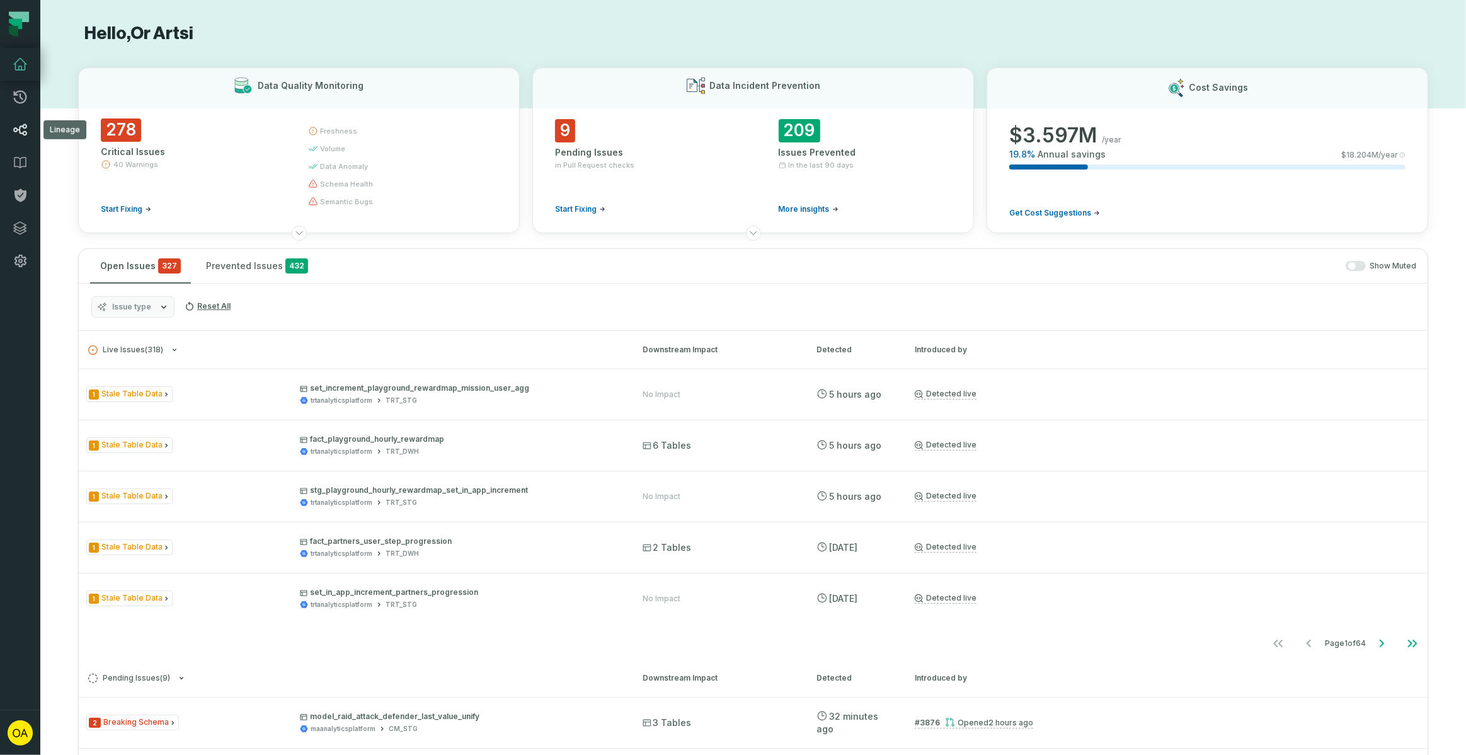
click at [21, 127] on icon at bounding box center [20, 130] width 14 height 12
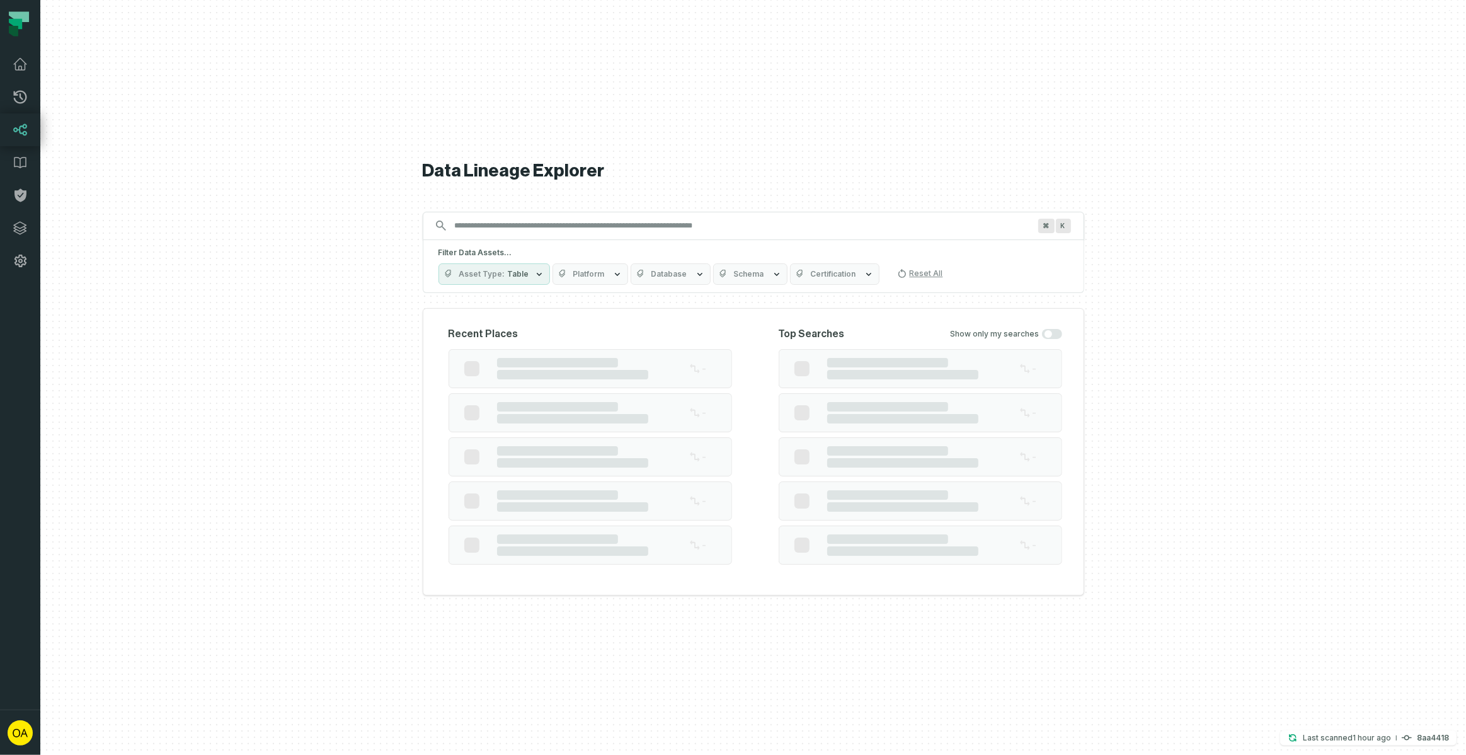
click at [647, 235] on input "Discovery Provider cmdk menu" at bounding box center [742, 225] width 590 height 20
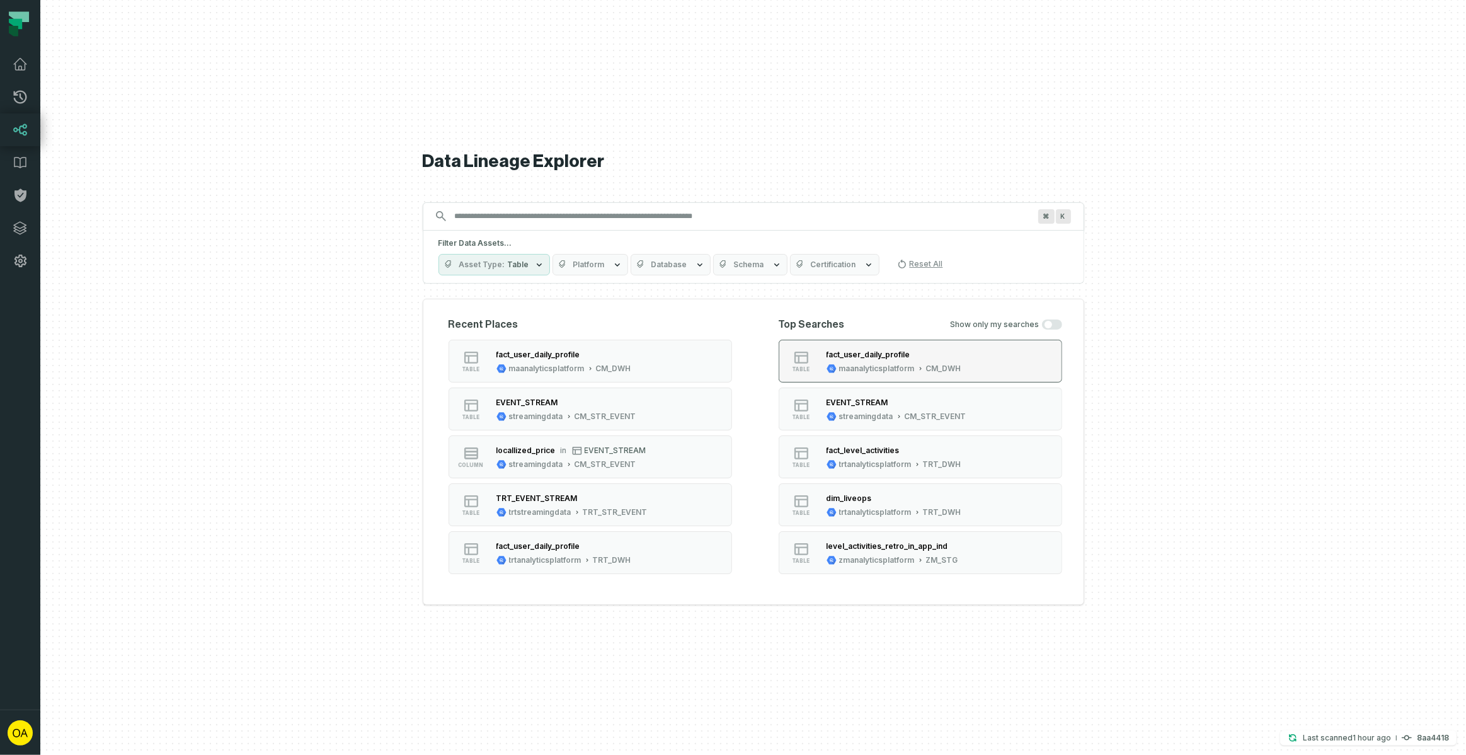
click at [890, 360] on div "fact_user_daily_profile" at bounding box center [893, 354] width 135 height 13
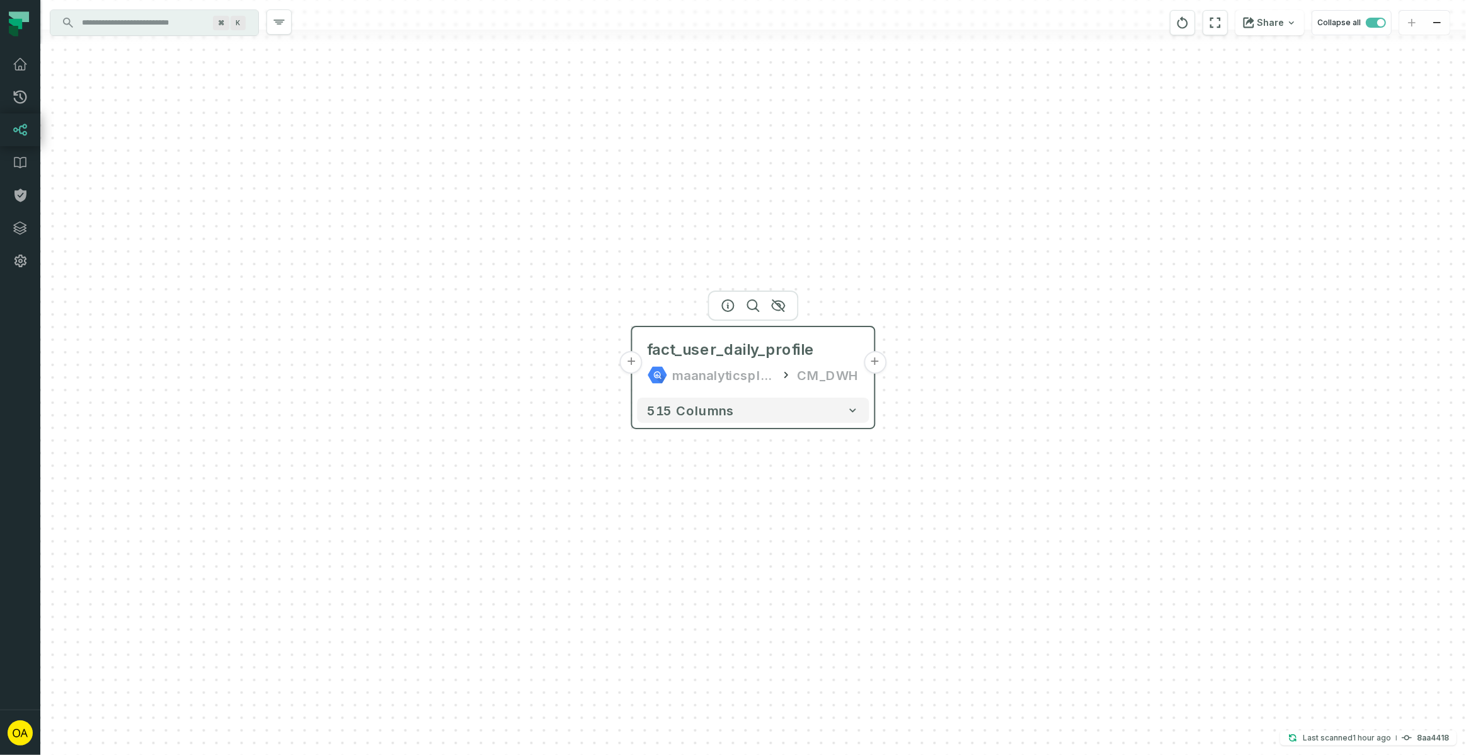
click at [753, 390] on div "fact_user_daily_profile maanalyticsplatform CM_DWH" at bounding box center [753, 362] width 232 height 60
click at [627, 367] on button "+" at bounding box center [631, 362] width 23 height 23
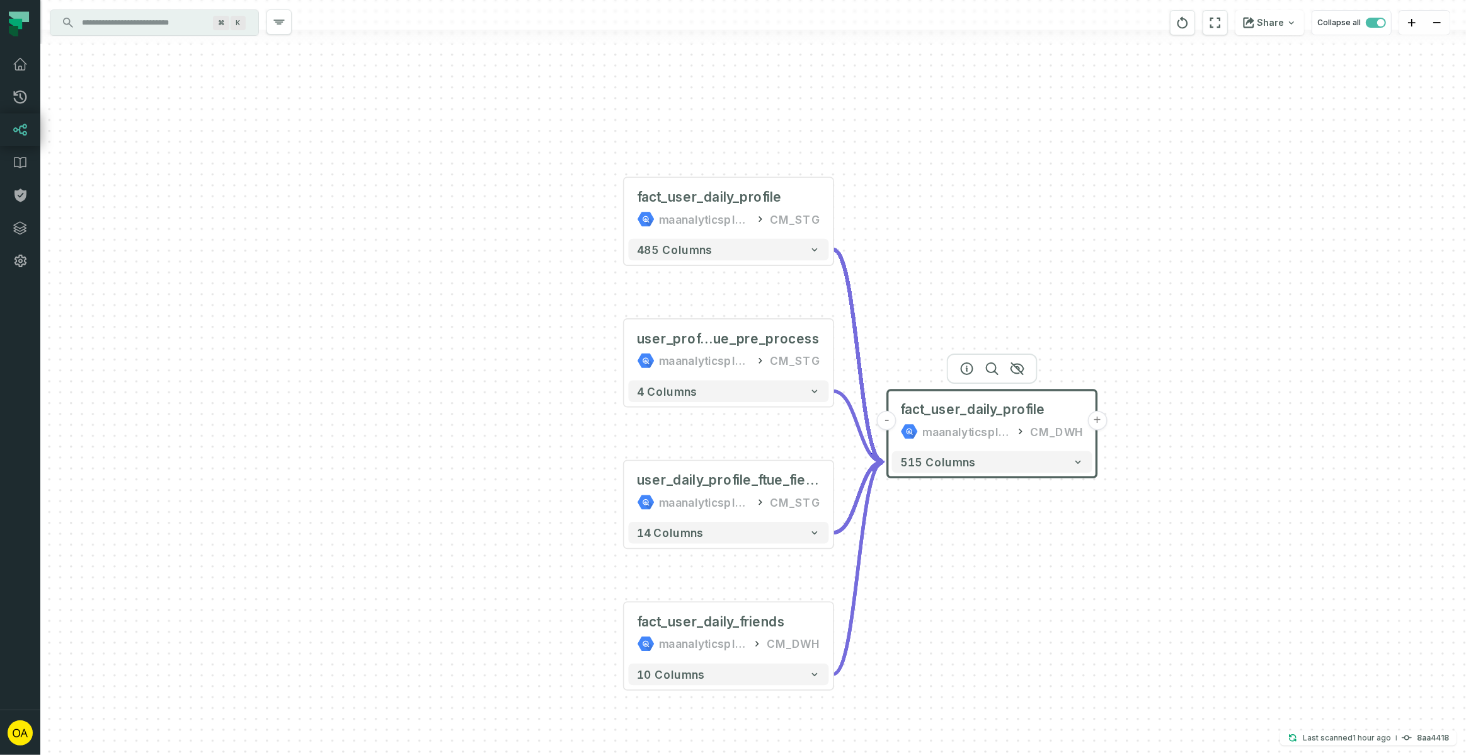
click at [892, 421] on button "-" at bounding box center [887, 421] width 20 height 20
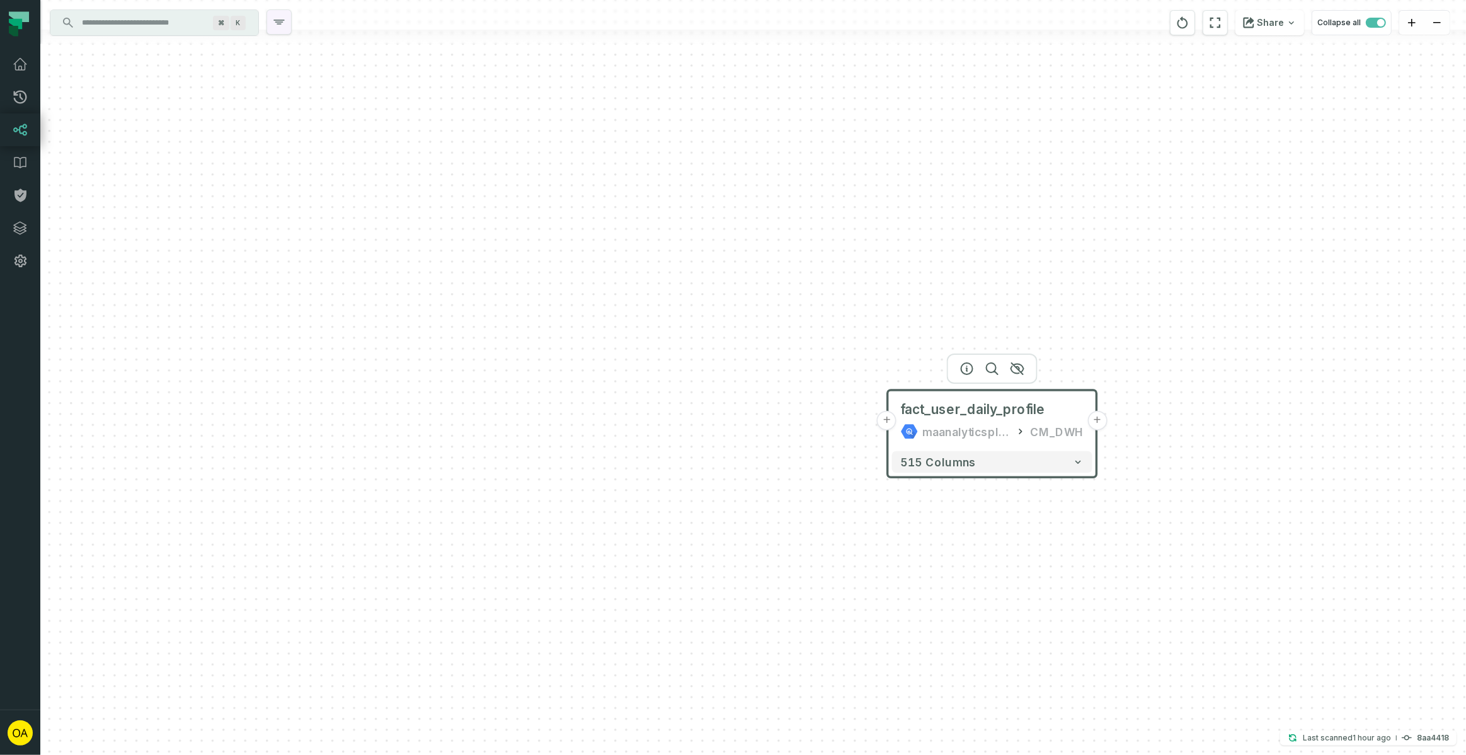
click at [282, 20] on icon "button" at bounding box center [279, 22] width 10 height 4
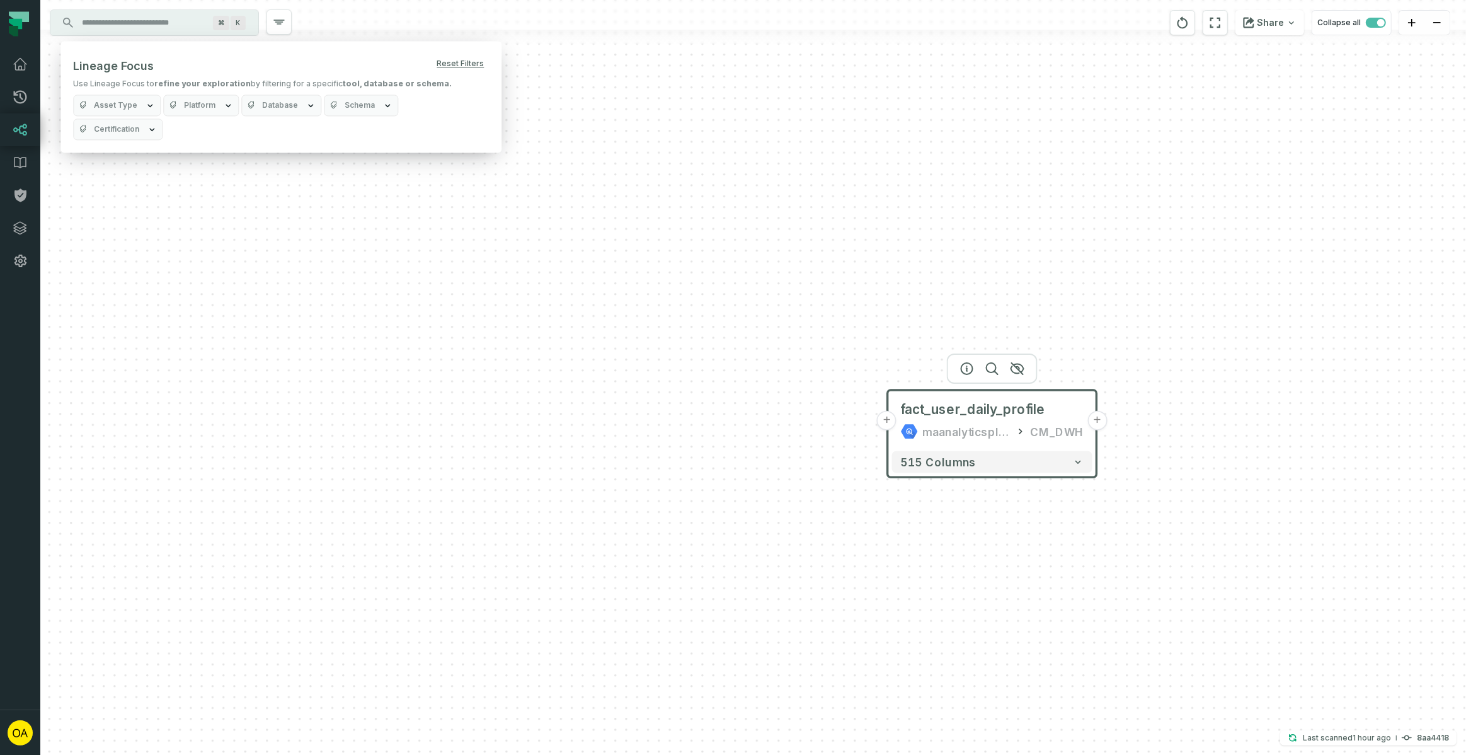
click at [294, 105] on button "Database" at bounding box center [281, 104] width 80 height 21
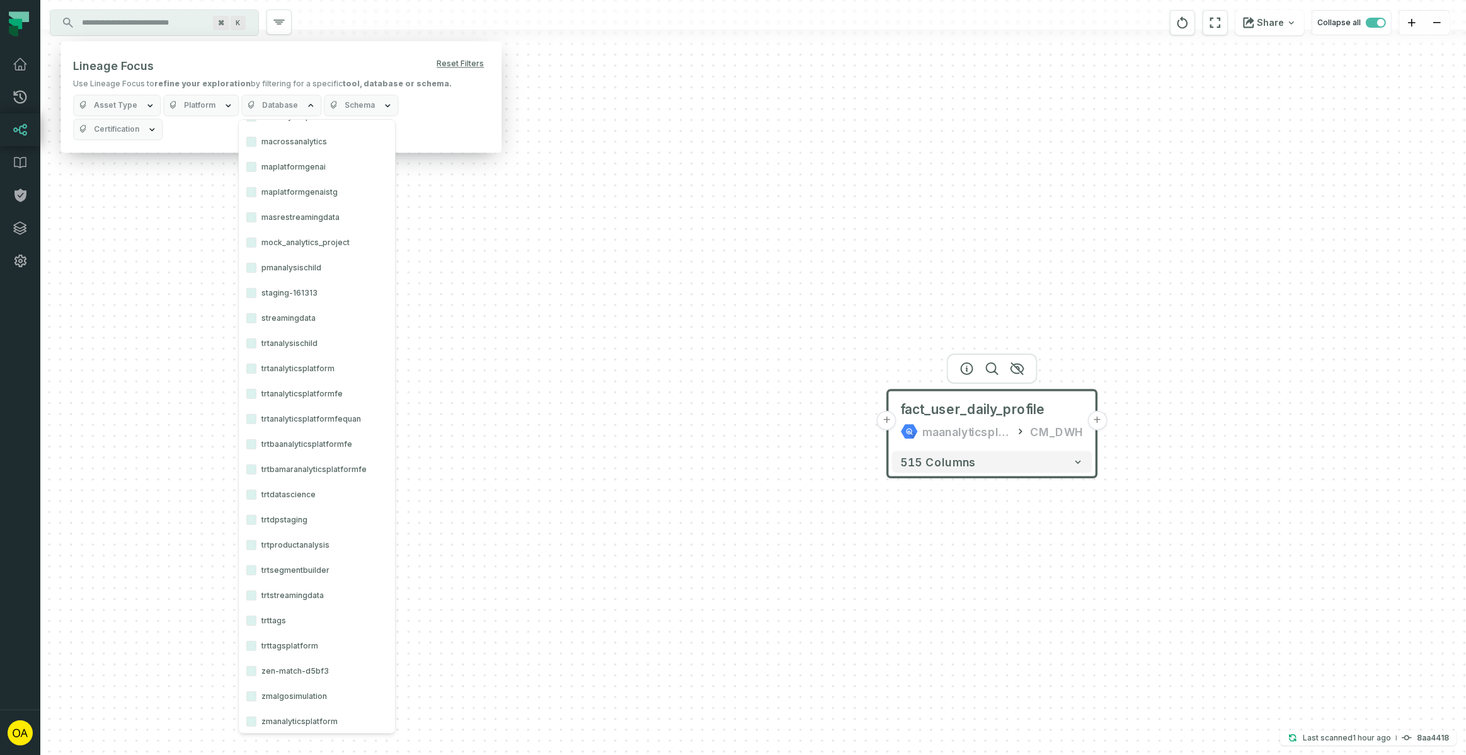
scroll to position [773, 0]
click at [344, 94] on div "Lineage Focus Reset Filters Use Lineage Focus to refine your exploration by fil…" at bounding box center [281, 97] width 416 height 86
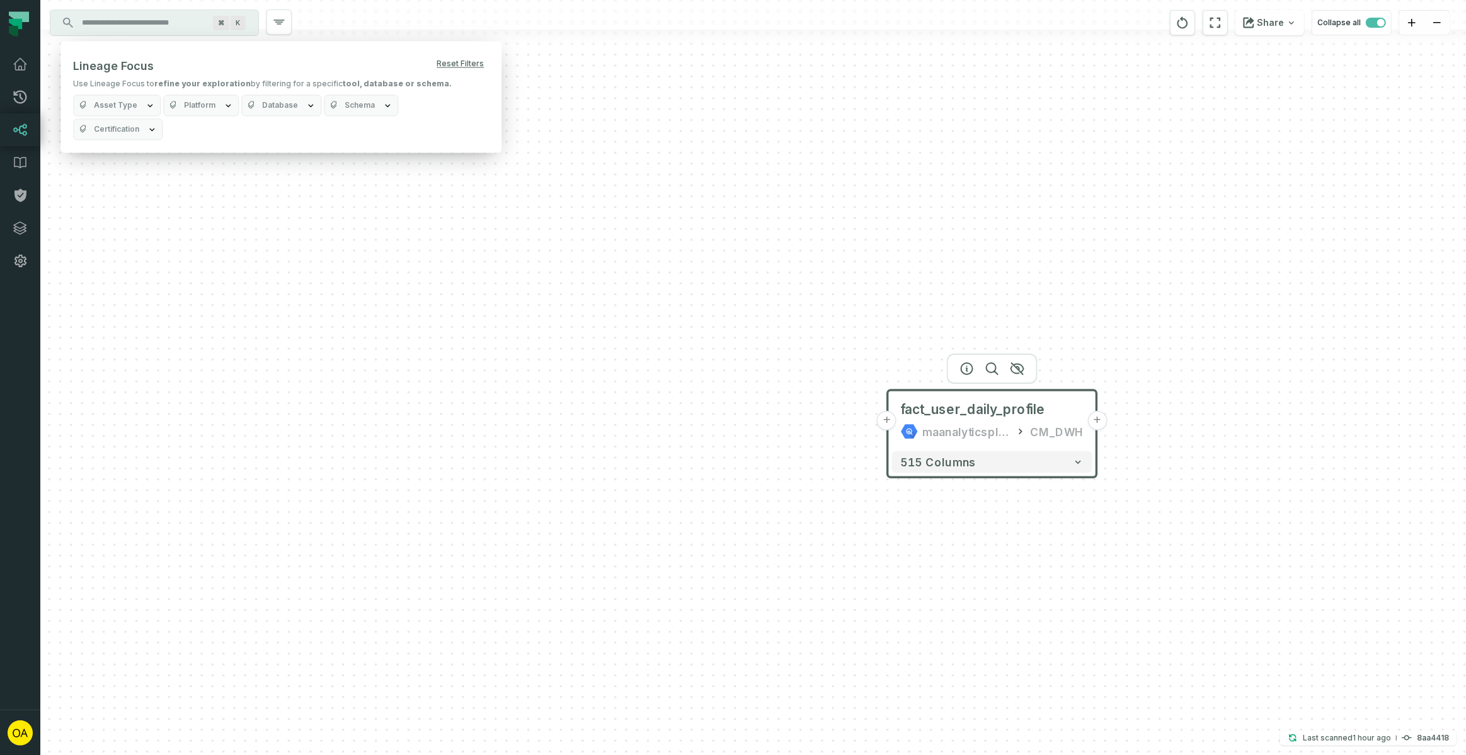
click at [348, 102] on span "Schema" at bounding box center [360, 105] width 30 height 10
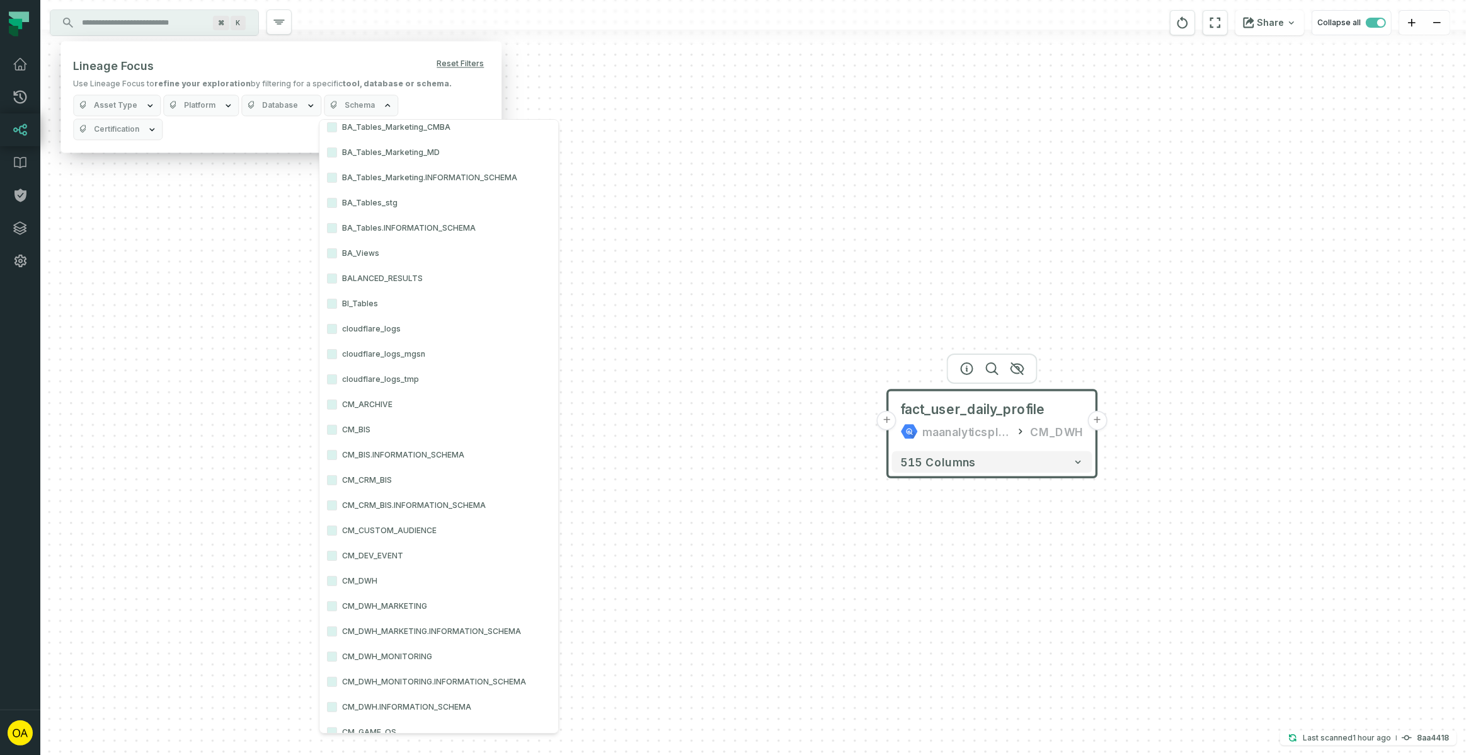
scroll to position [328, 0]
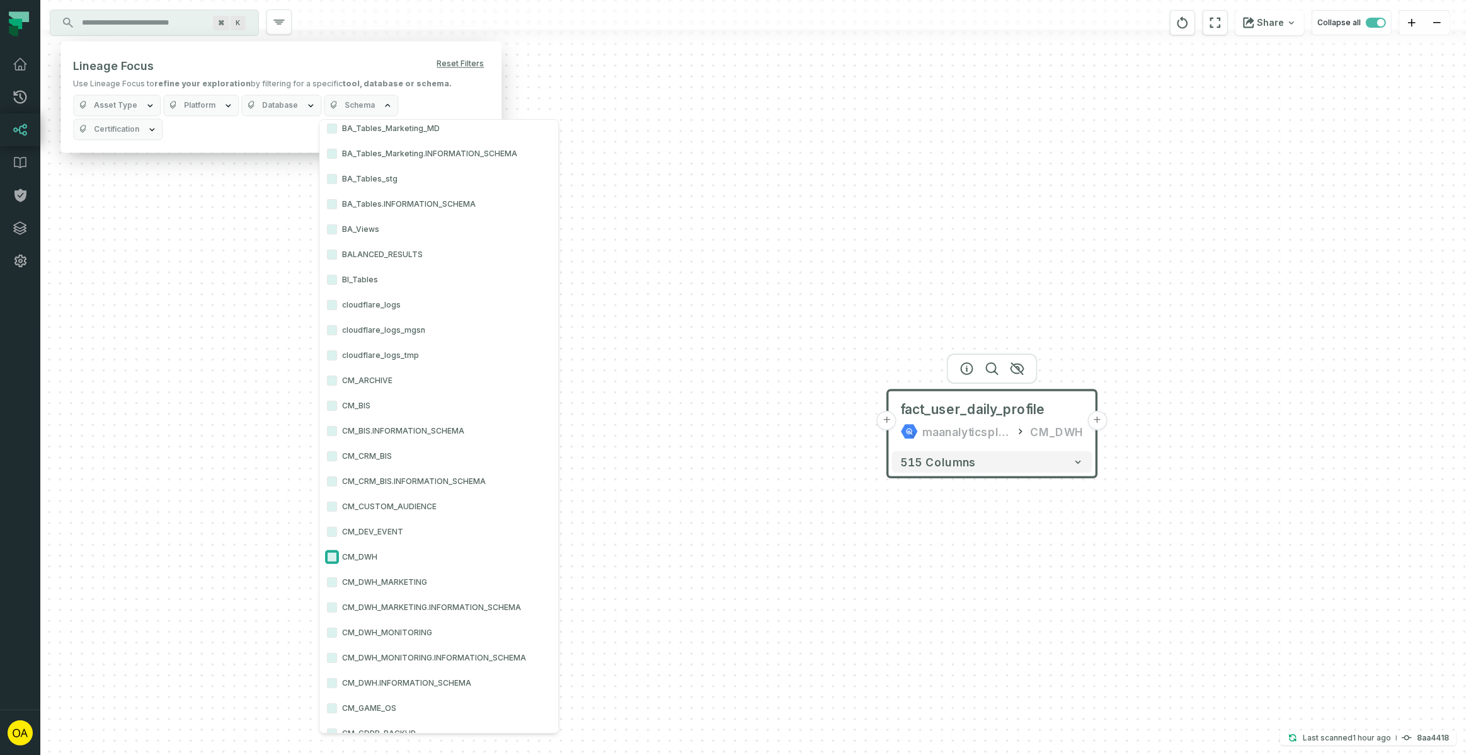
click at [333, 554] on button "CM_DWH" at bounding box center [332, 557] width 10 height 10
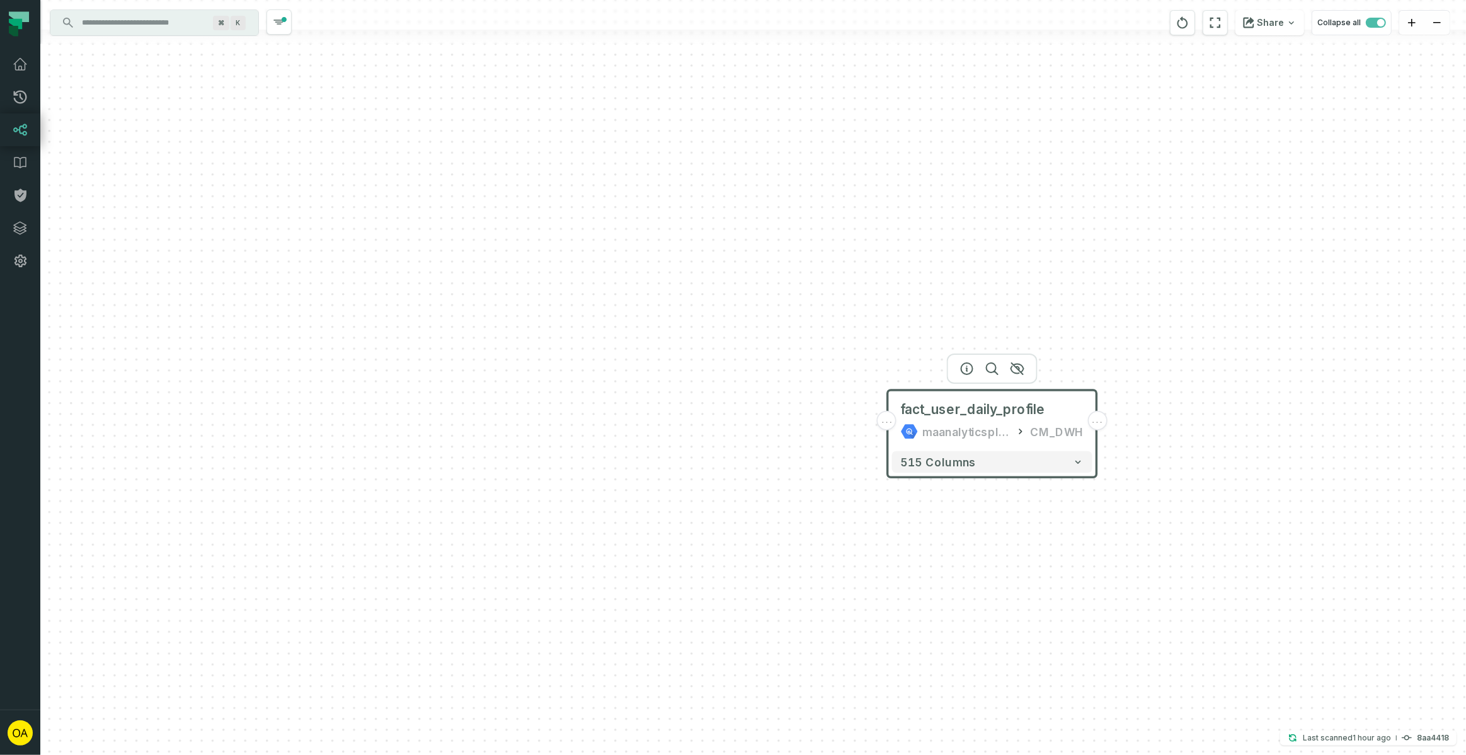
click at [669, 425] on div "... fact_user_daily_profile maanalyticsplatform CM_DWH ... 515 columns" at bounding box center [752, 377] width 1425 height 755
click at [906, 418] on div "fact_user_daily_profile" at bounding box center [973, 410] width 145 height 18
click at [164, 19] on input "Discovery Provider cmdk menu" at bounding box center [142, 23] width 137 height 20
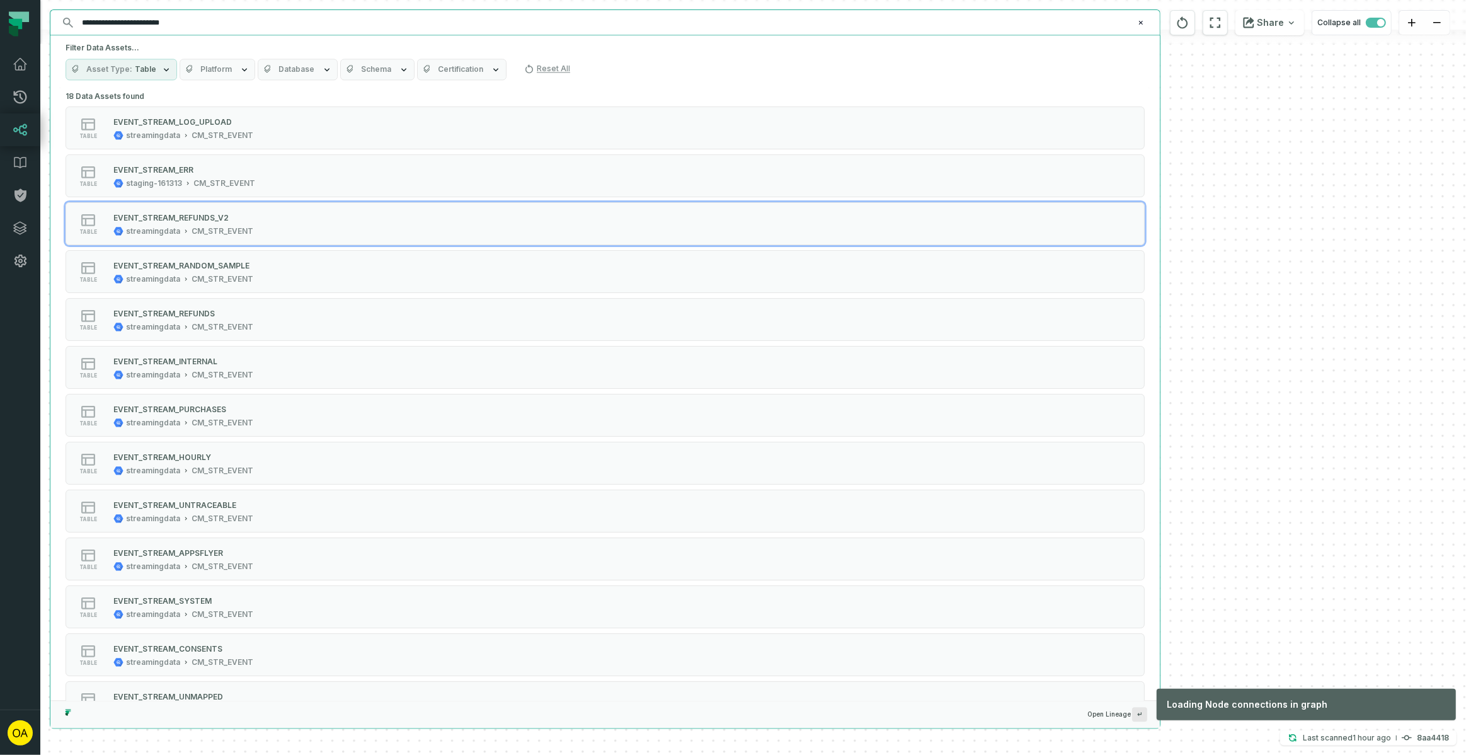
type input "**********"
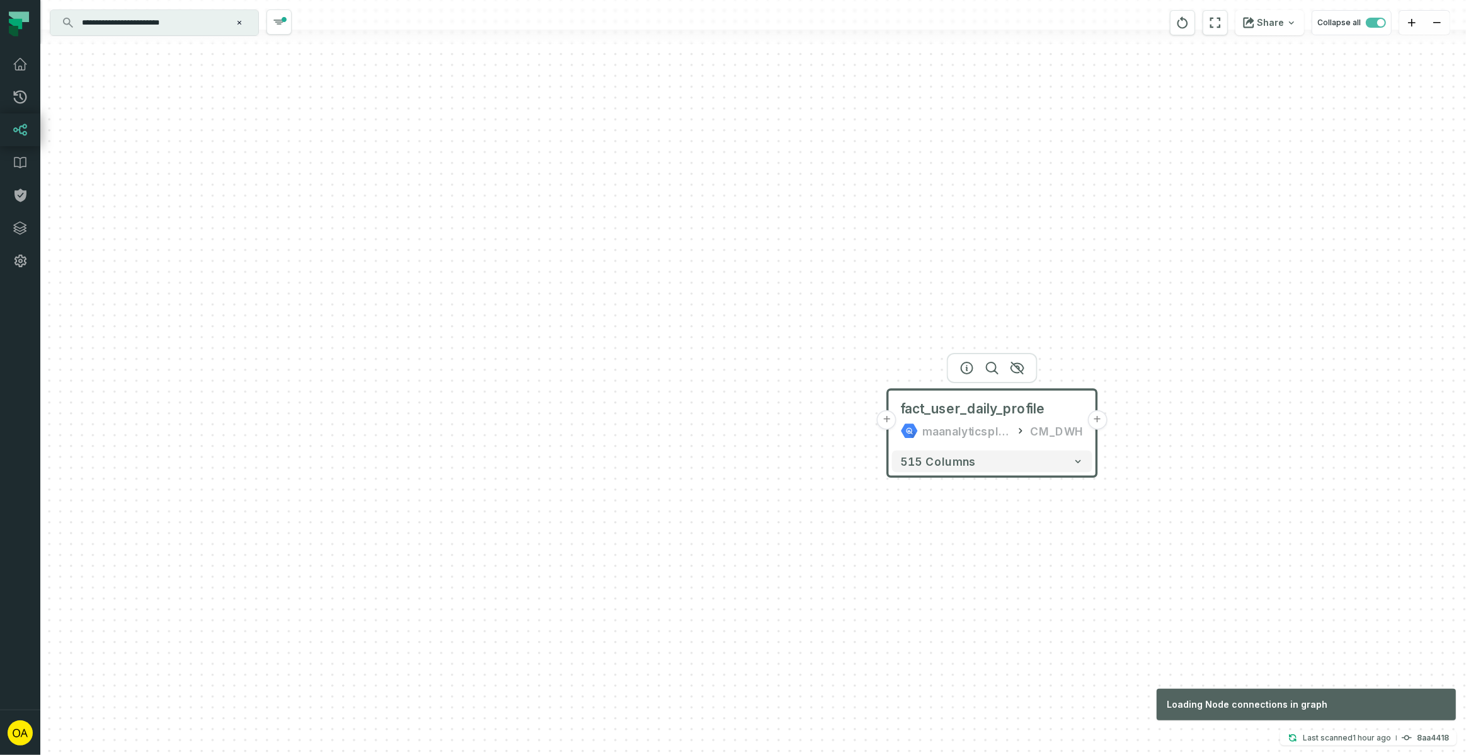
click at [1353, 614] on div "+ fact_user_daily_profile maanalyticsplatform CM_DWH + 515 columns" at bounding box center [752, 377] width 1425 height 755
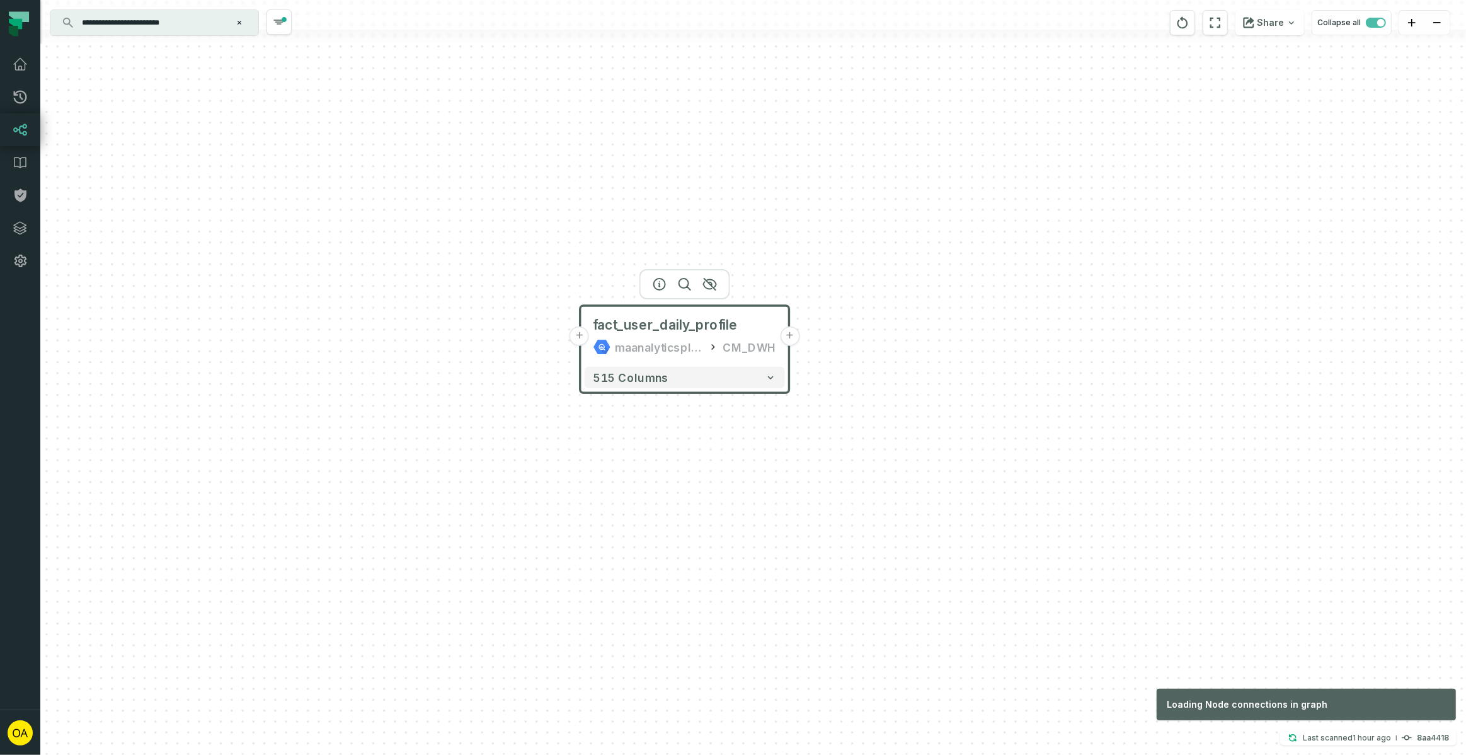
drag, startPoint x: 1353, startPoint y: 614, endPoint x: 1047, endPoint y: 528, distance: 317.7
click at [1047, 528] on div "+ fact_user_daily_profile maanalyticsplatform CM_DWH + 515 columns" at bounding box center [752, 377] width 1425 height 755
click at [181, 19] on input "**********" at bounding box center [152, 23] width 157 height 20
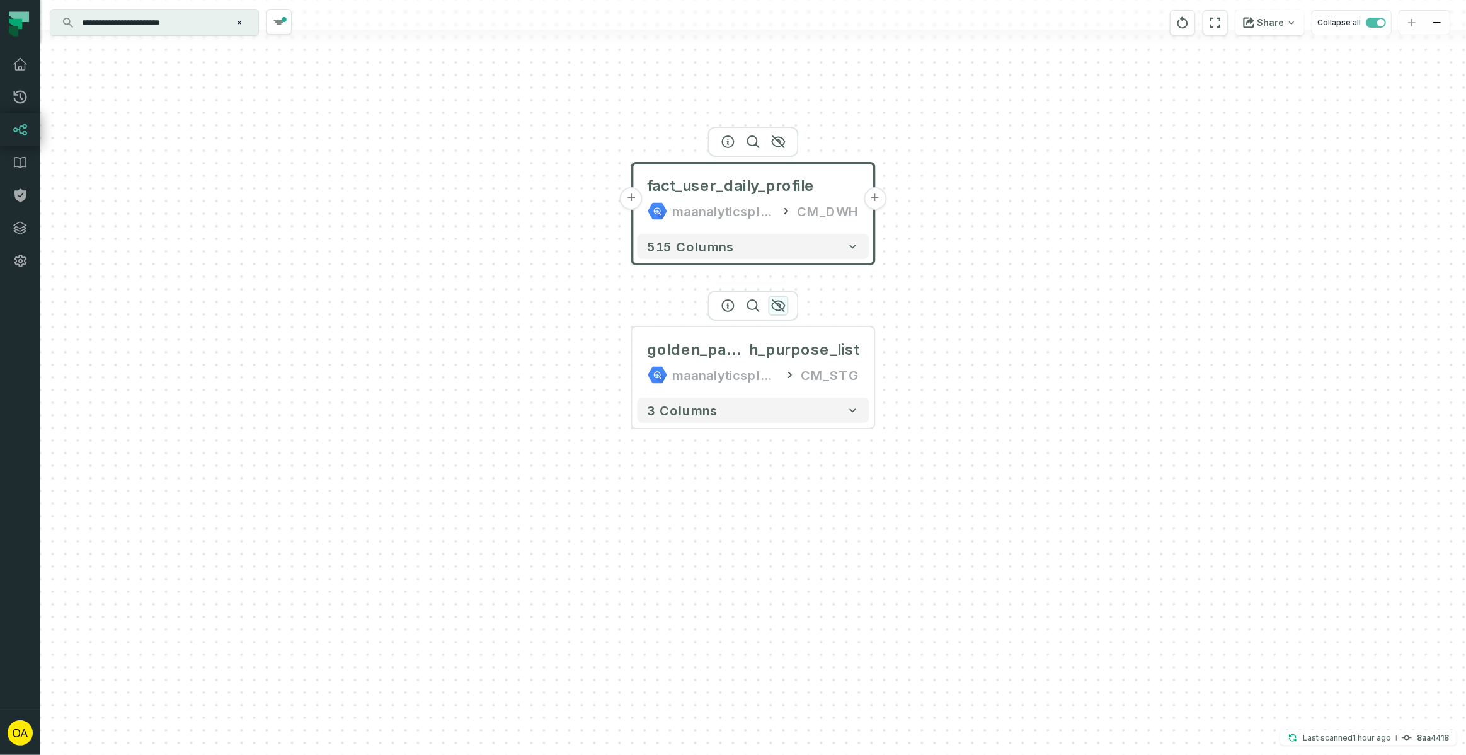
click at [780, 305] on icon "button" at bounding box center [778, 305] width 15 height 15
click at [157, 14] on input "**********" at bounding box center [152, 23] width 157 height 20
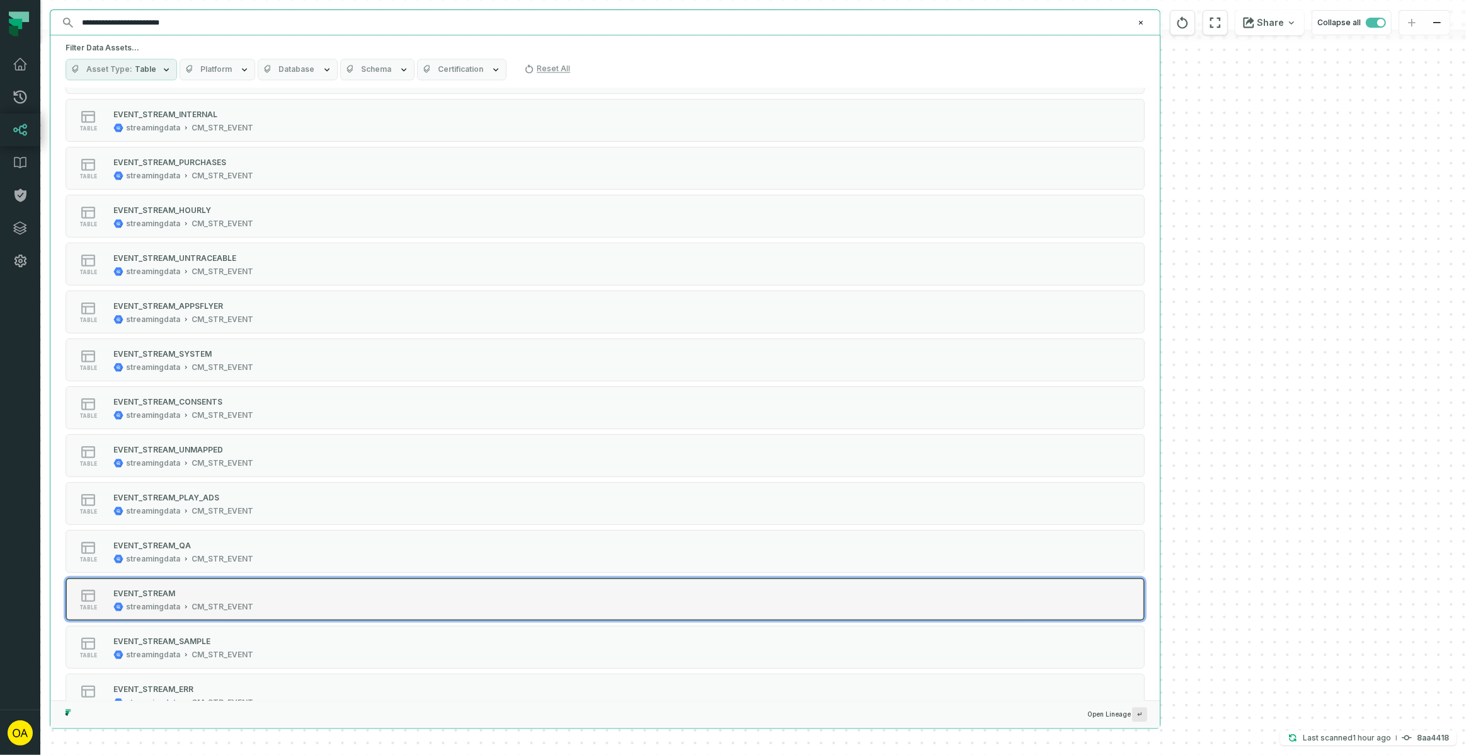
scroll to position [278, 0]
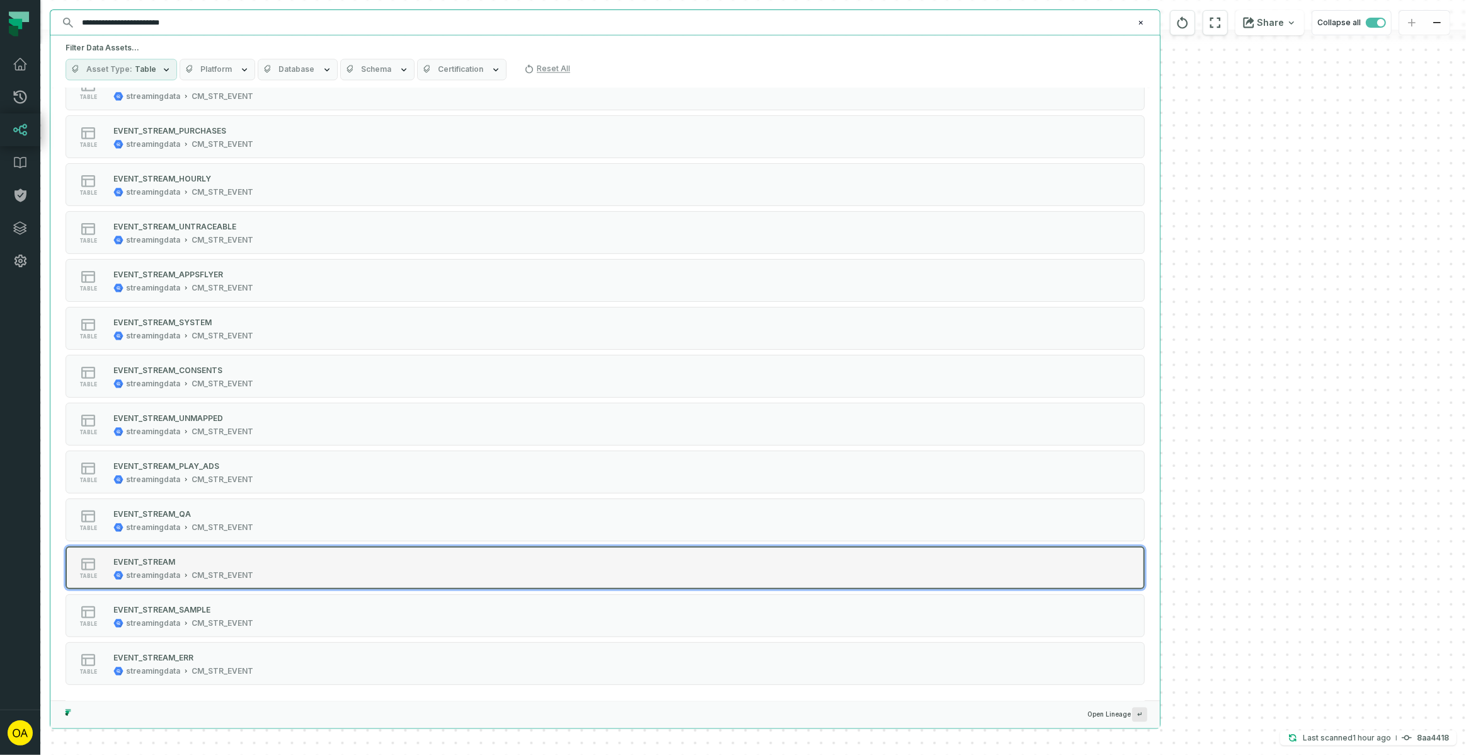
click at [241, 567] on div "EVENT_STREAM streamingdata CM_STR_EVENT" at bounding box center [183, 567] width 150 height 25
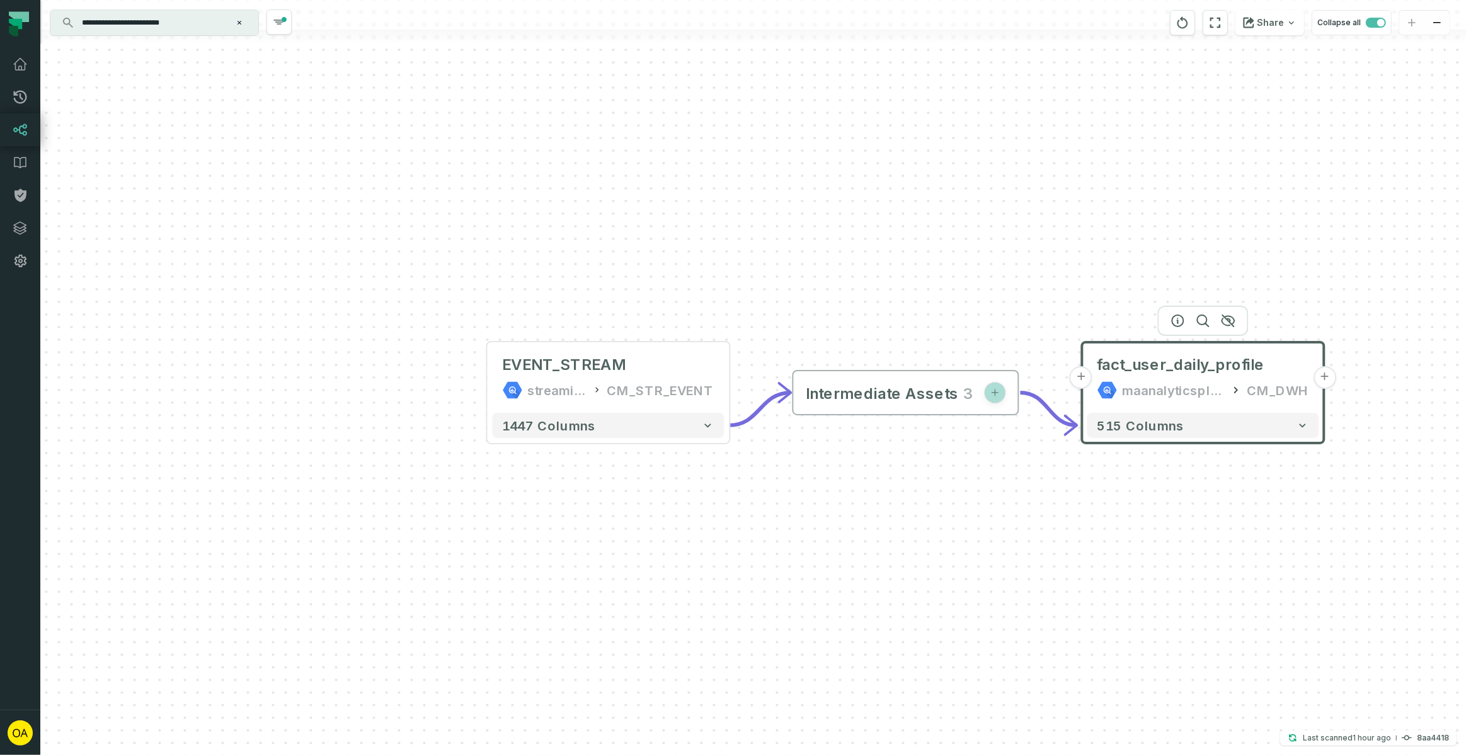
click at [996, 392] on icon "button" at bounding box center [995, 392] width 10 height 10
click at [988, 397] on span "button" at bounding box center [995, 393] width 20 height 20
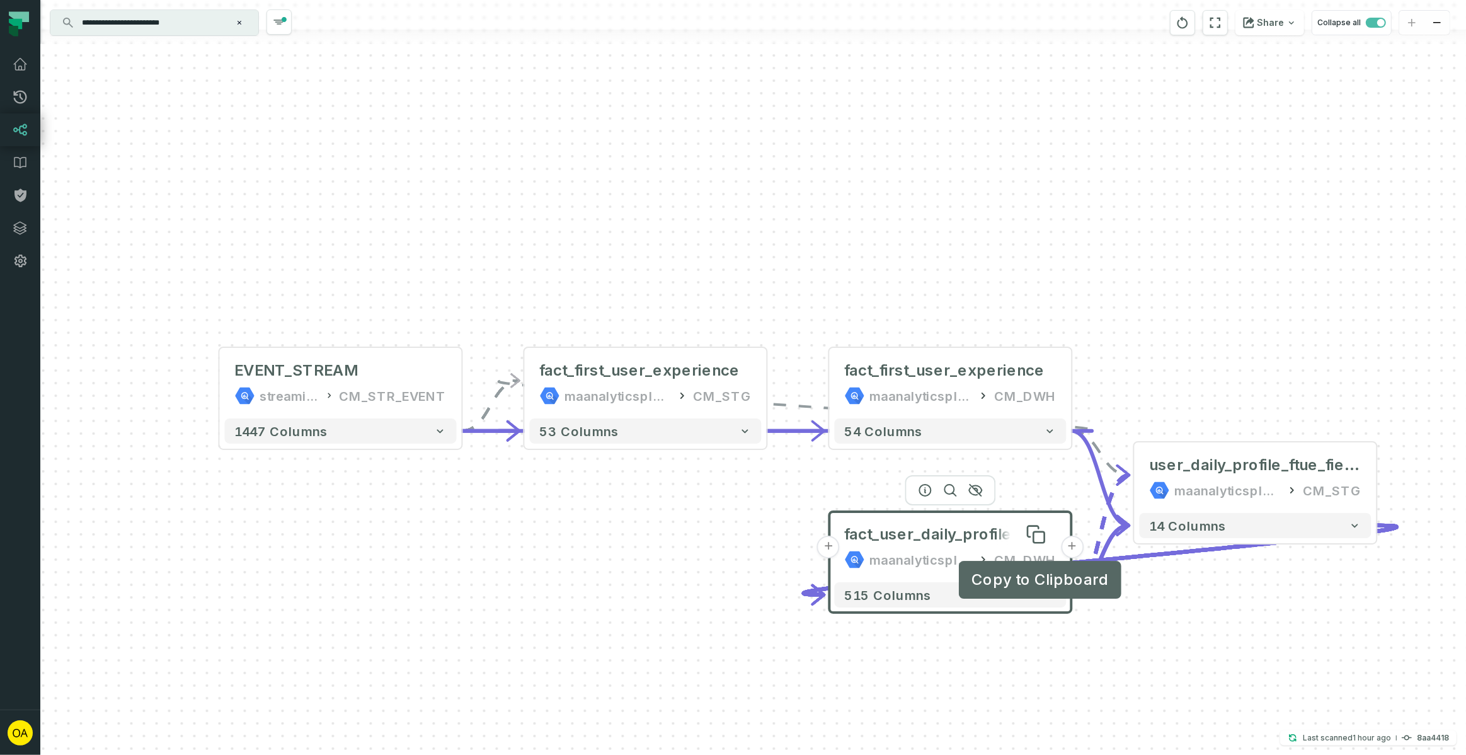
drag, startPoint x: 814, startPoint y: 501, endPoint x: 1012, endPoint y: 535, distance: 200.1
click at [1012, 535] on div "fact_user_daily_profile Copy to Clipboard Copy to Clipboard" at bounding box center [951, 534] width 212 height 20
click at [367, 326] on icon "button" at bounding box center [365, 326] width 13 height 11
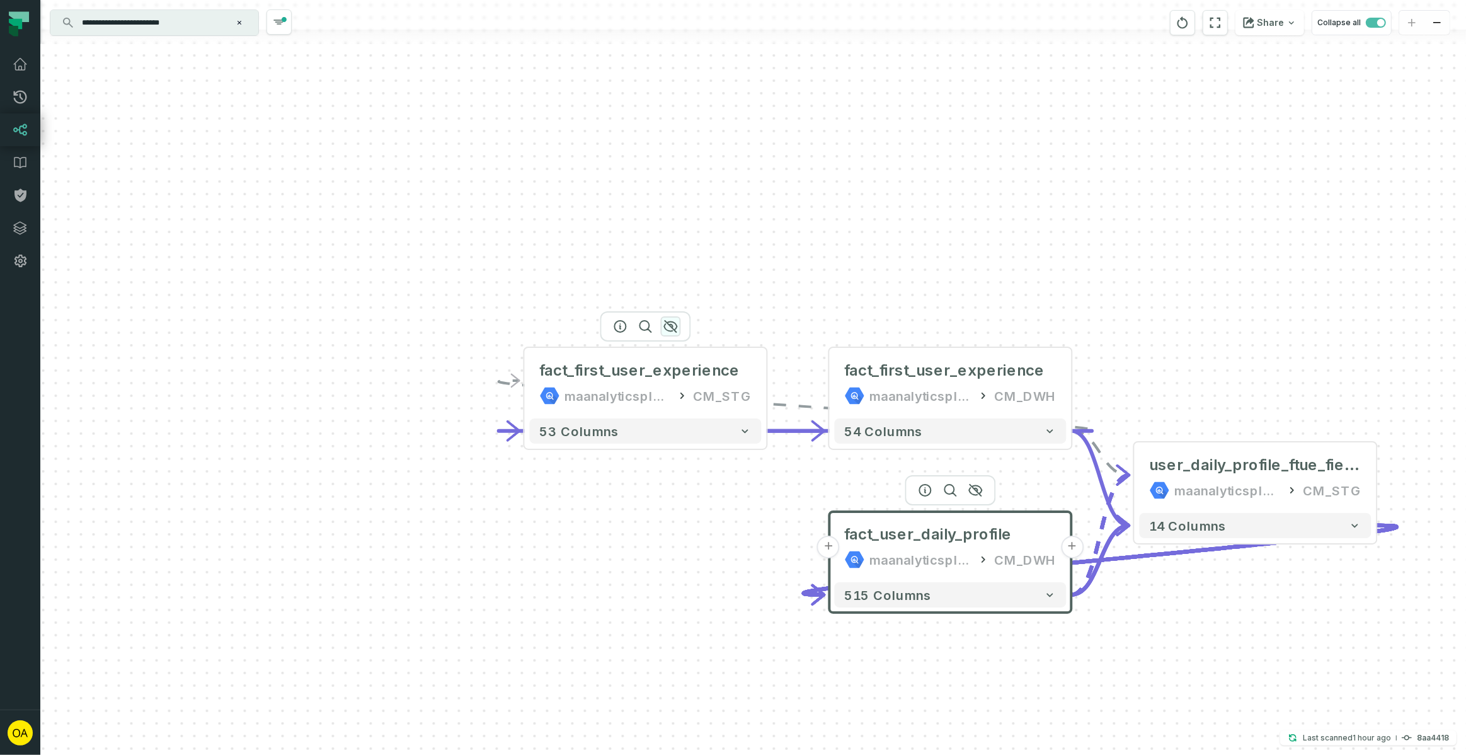
click at [668, 328] on icon "button" at bounding box center [670, 326] width 15 height 15
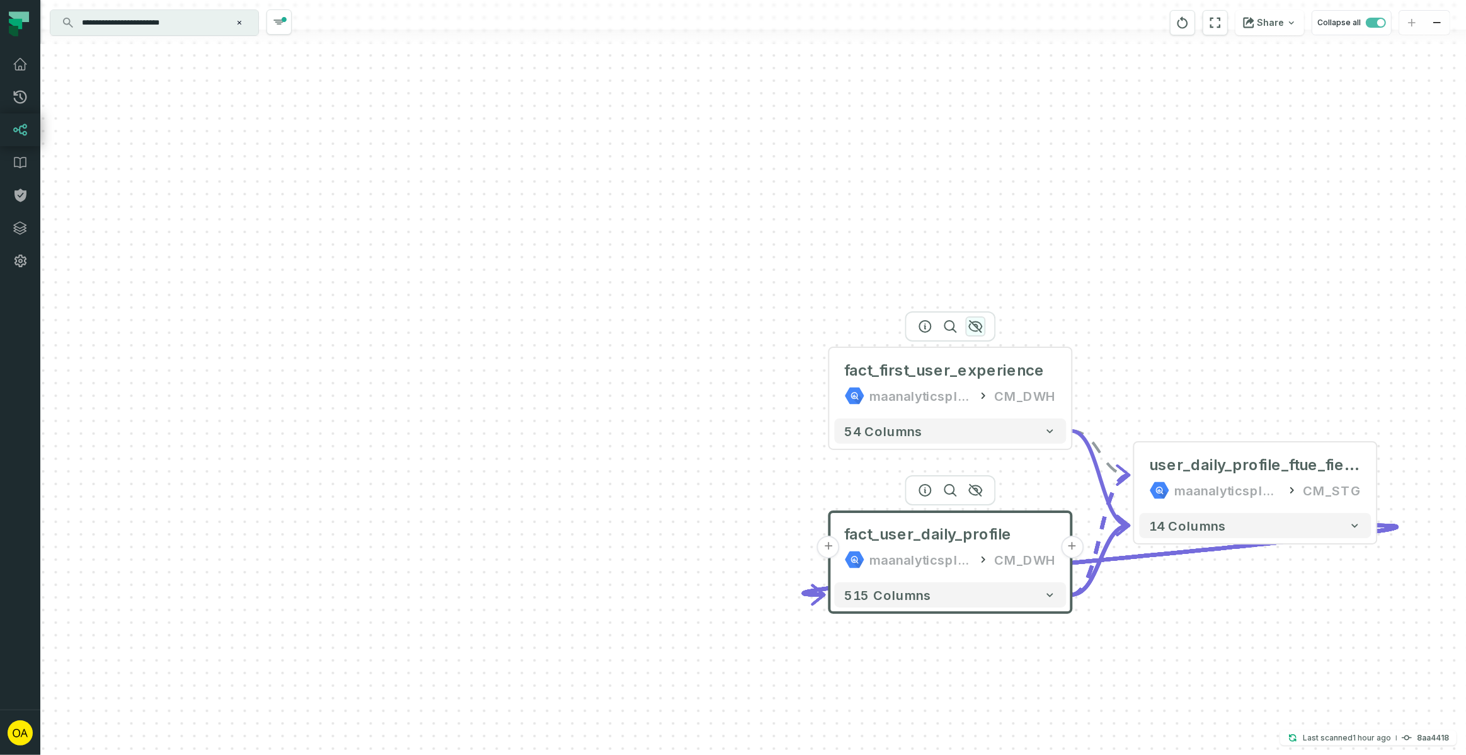
click at [982, 330] on icon "button" at bounding box center [975, 326] width 15 height 15
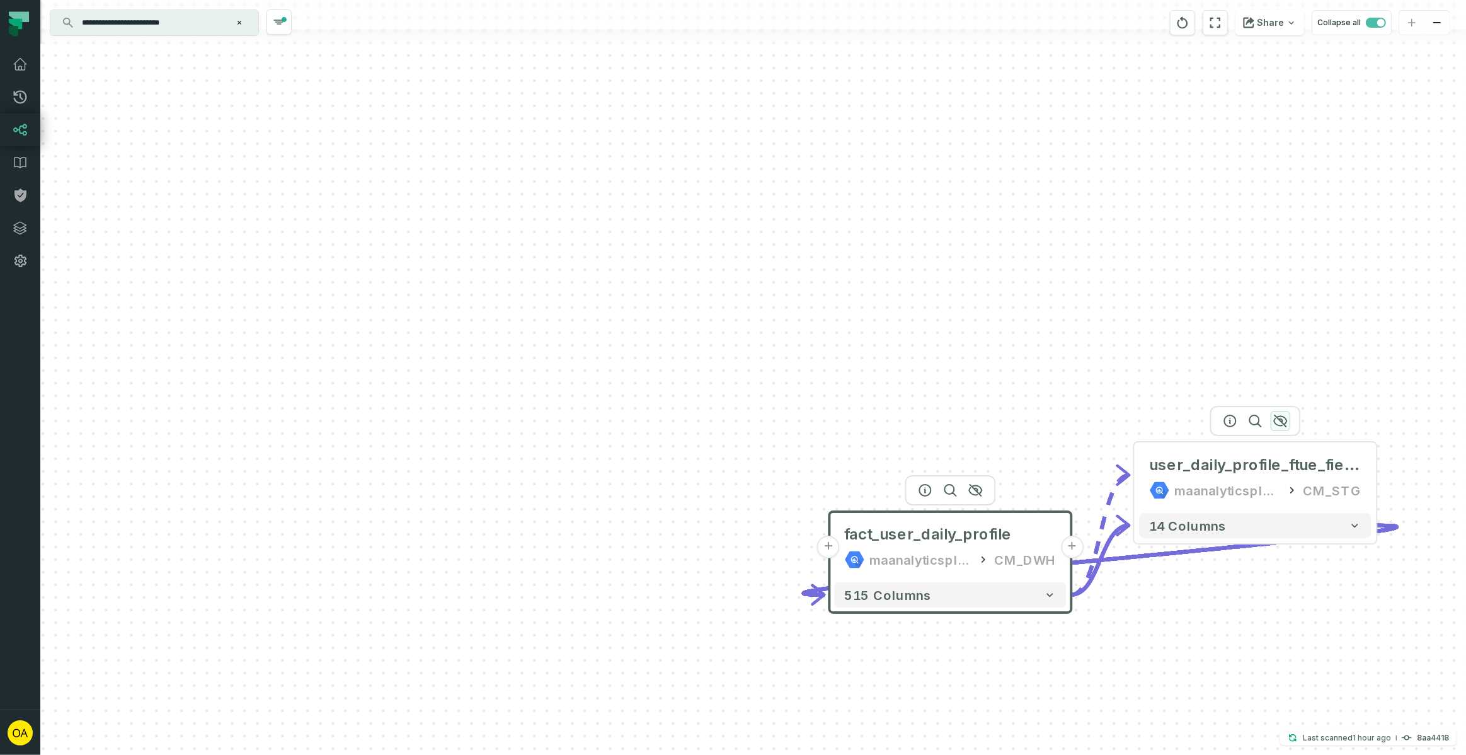
click at [1288, 420] on button "button" at bounding box center [1280, 421] width 20 height 20
click at [1281, 420] on icon "button" at bounding box center [1278, 420] width 15 height 15
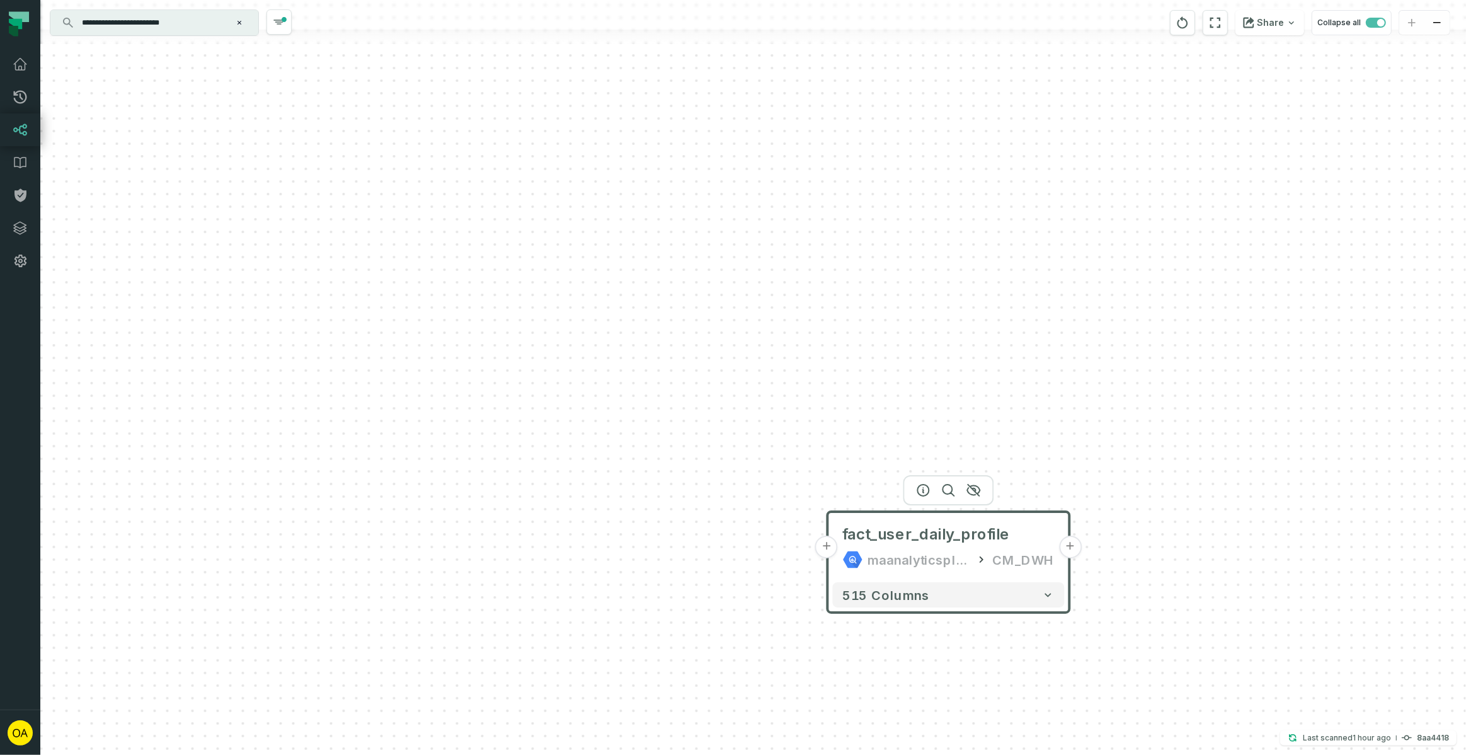
click at [825, 551] on button "+" at bounding box center [826, 546] width 23 height 23
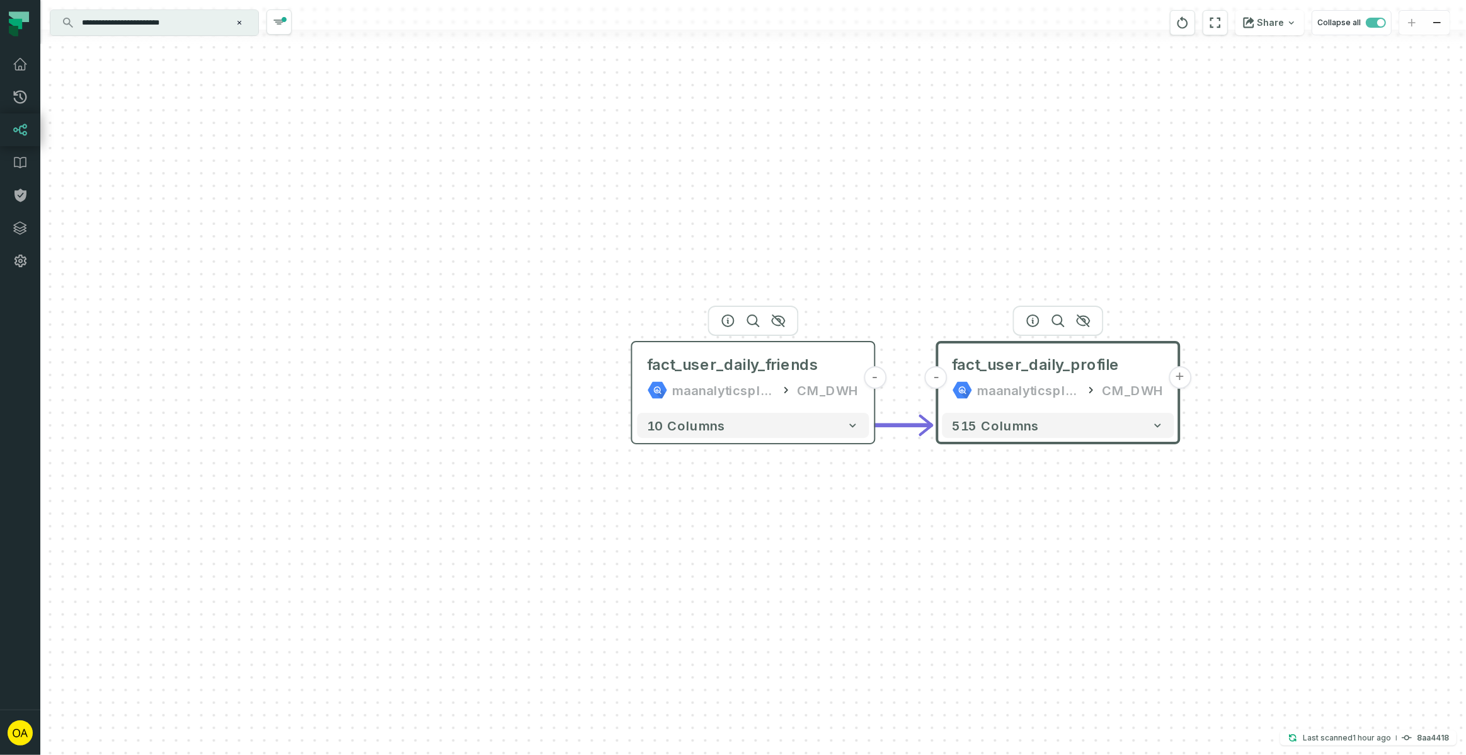
click at [688, 385] on div "maanalyticsplatform" at bounding box center [724, 390] width 102 height 20
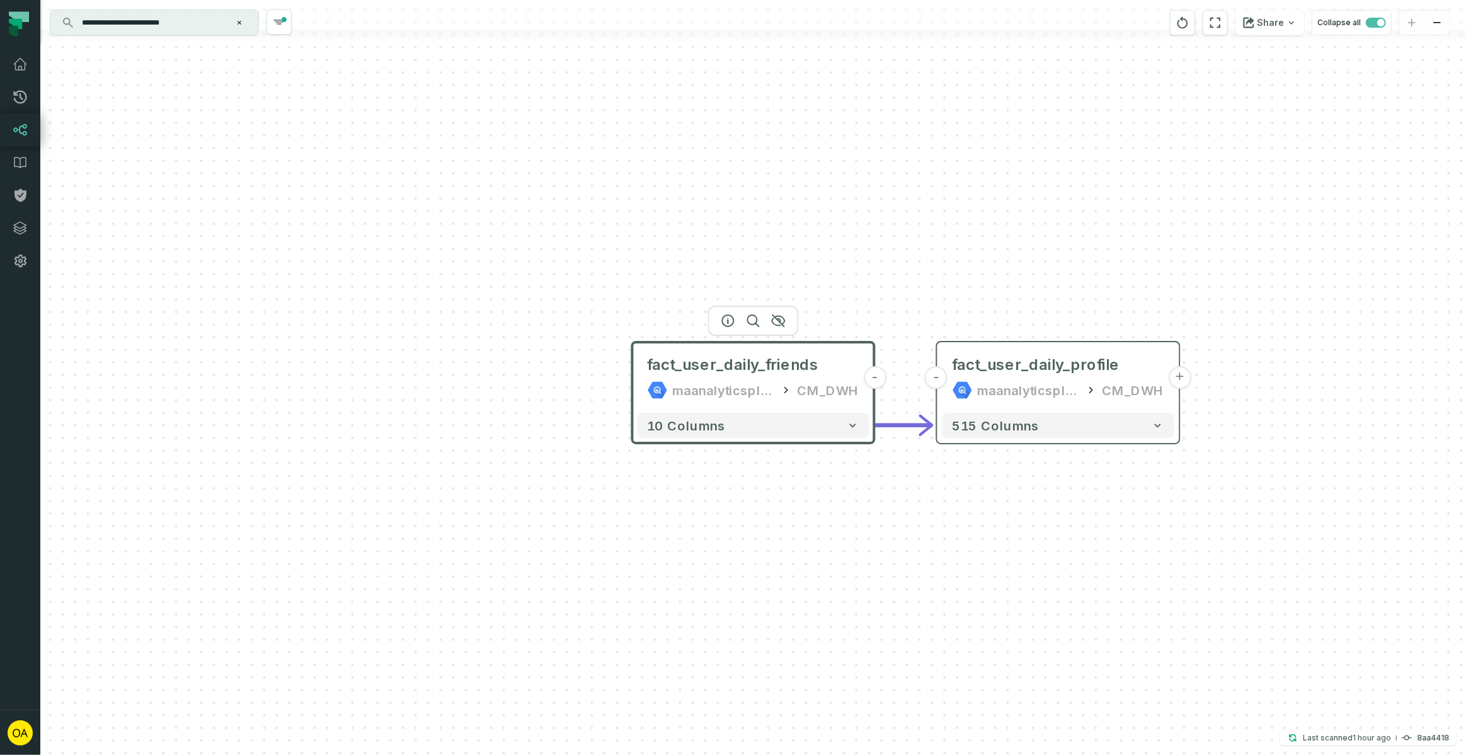
click at [1049, 394] on div "maanalyticsplatform" at bounding box center [1029, 390] width 102 height 20
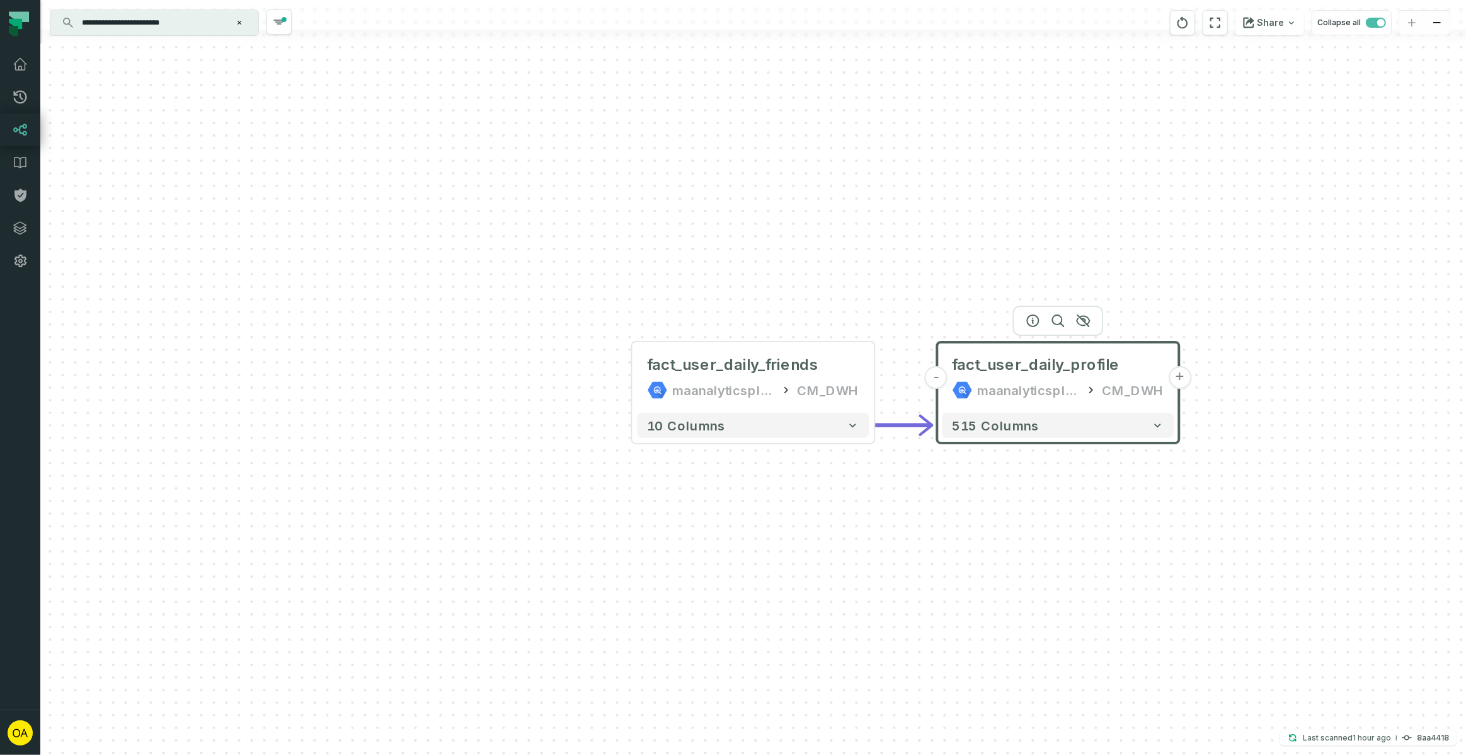
click at [1179, 382] on button "+" at bounding box center [1179, 377] width 23 height 23
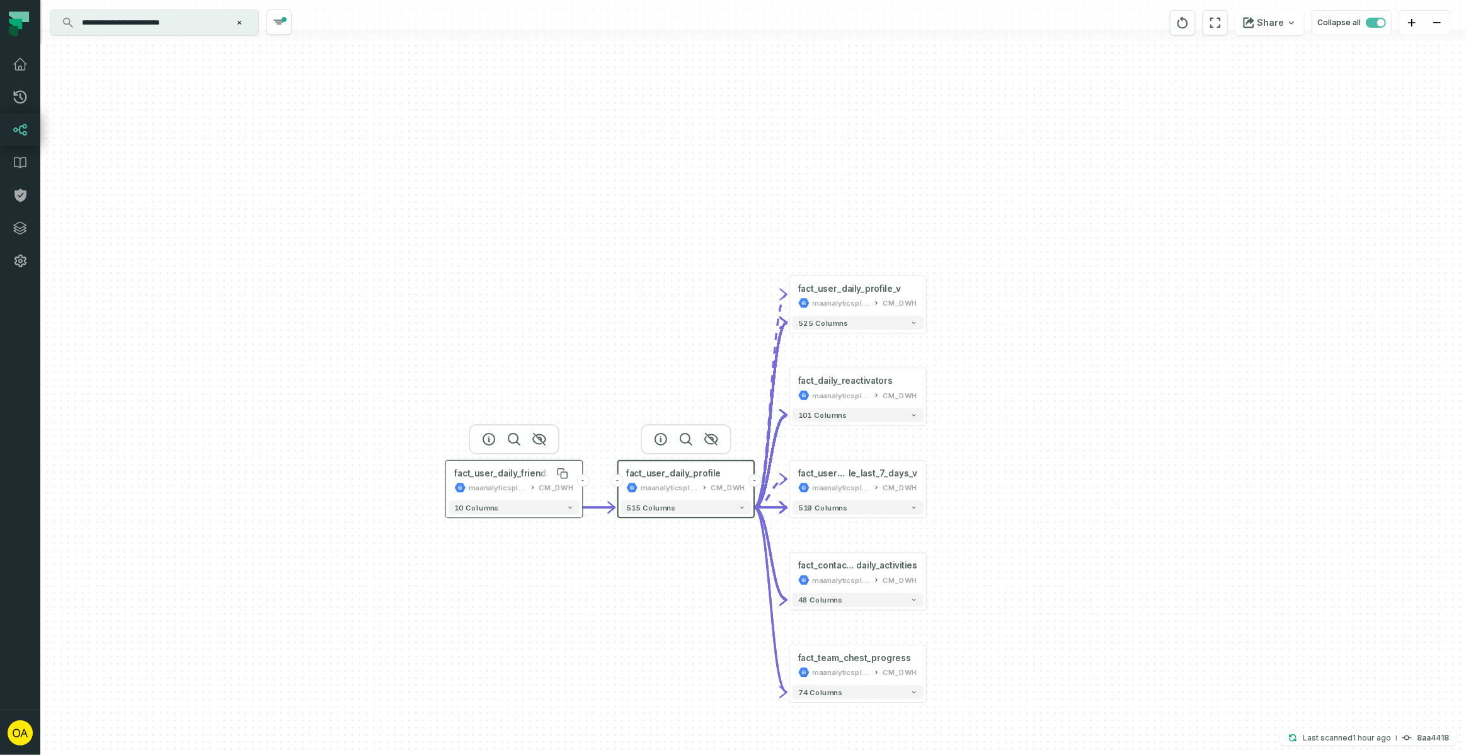
click at [494, 477] on div "fact_user_daily_friends" at bounding box center [502, 472] width 96 height 11
click at [537, 439] on icon "button" at bounding box center [539, 438] width 15 height 15
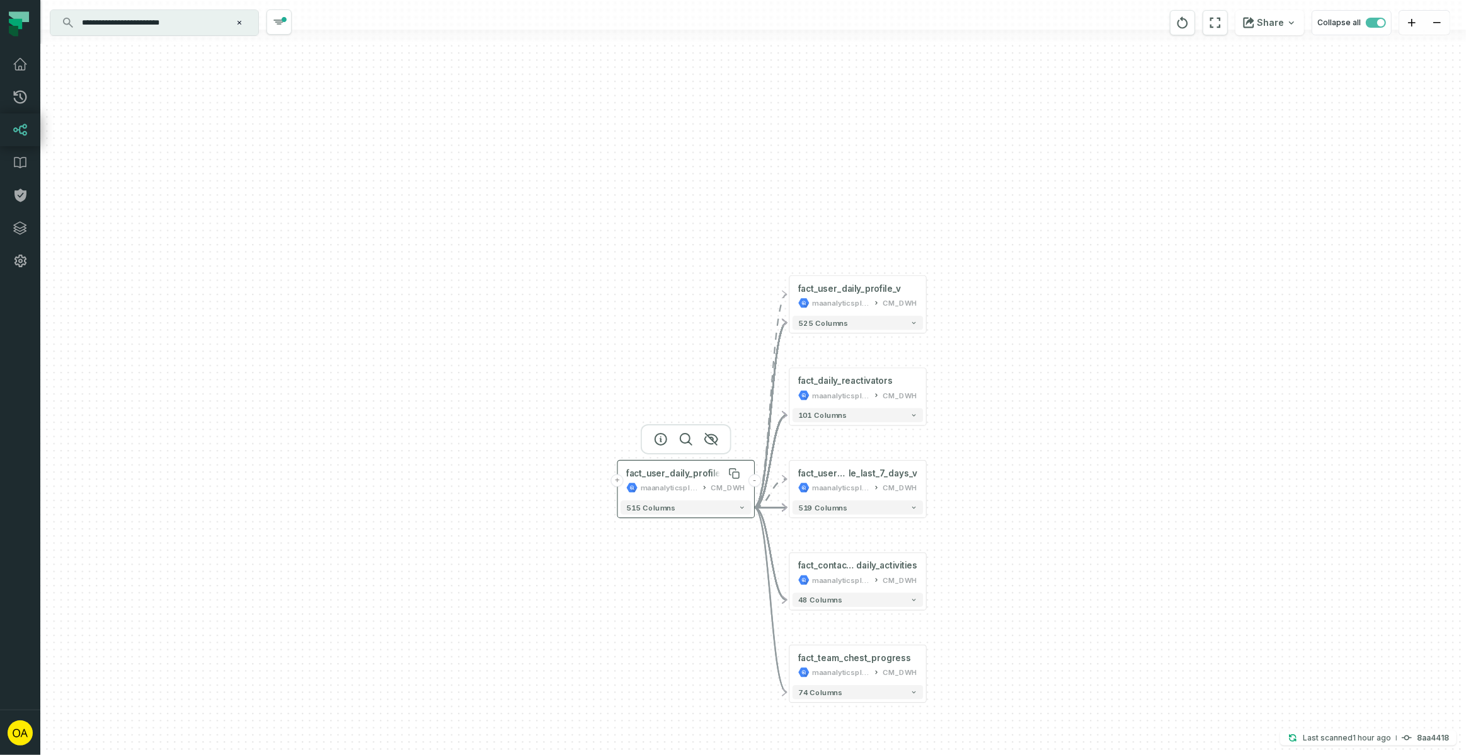
click at [660, 475] on div "fact_user_daily_profile" at bounding box center [673, 472] width 94 height 11
click at [754, 481] on button "-" at bounding box center [754, 480] width 13 height 13
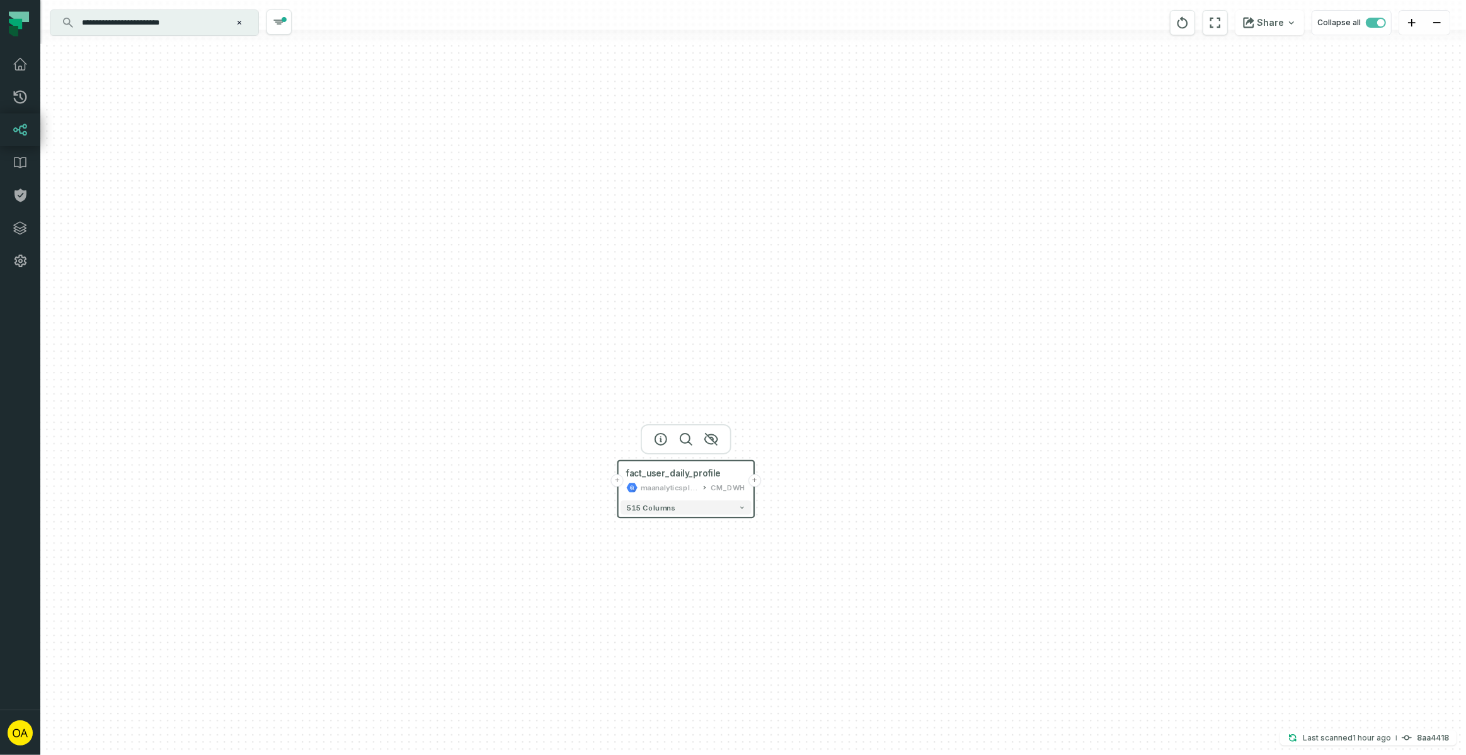
click at [719, 489] on div "CM_DWH" at bounding box center [728, 487] width 35 height 11
click at [653, 433] on icon "button" at bounding box center [660, 438] width 15 height 15
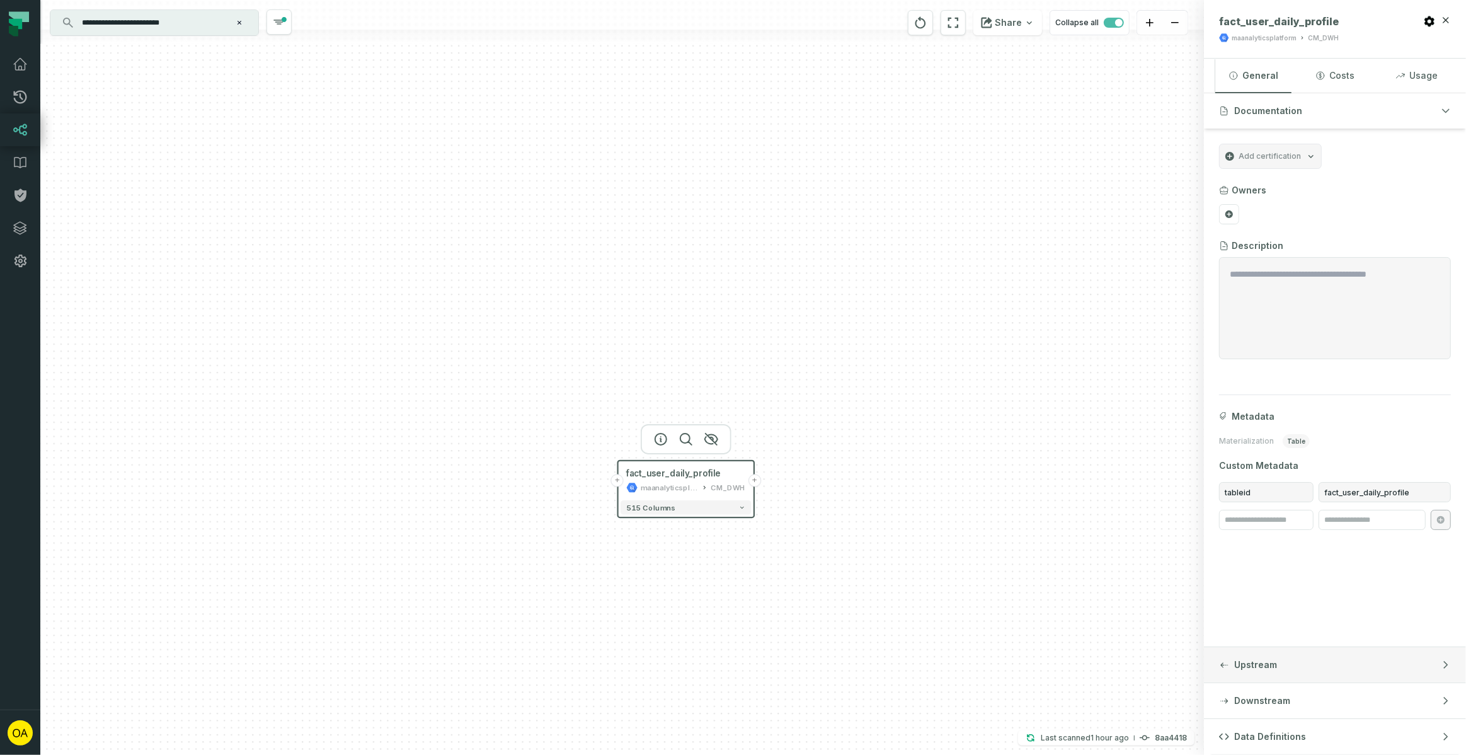
click at [1313, 671] on button "Upstream" at bounding box center [1335, 664] width 262 height 35
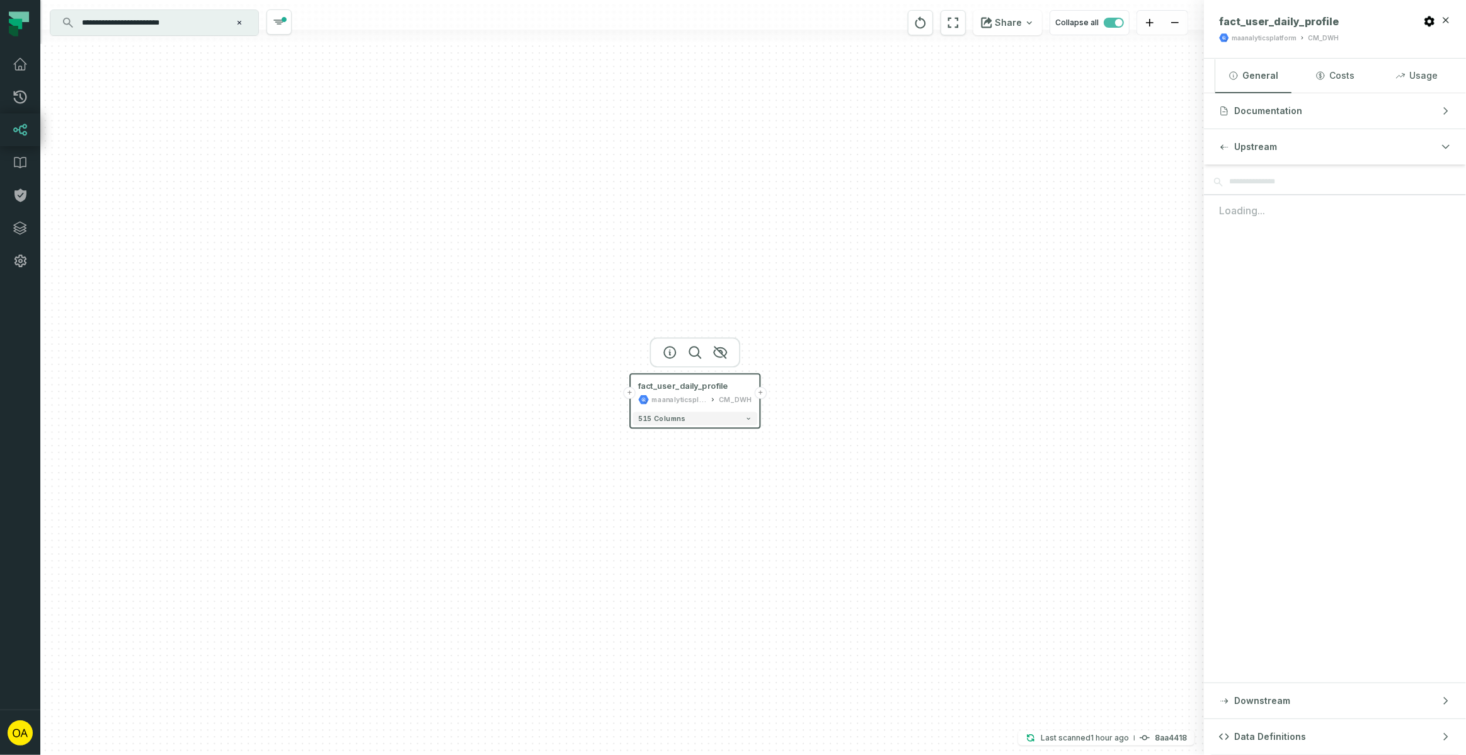
drag, startPoint x: 872, startPoint y: 527, endPoint x: 876, endPoint y: 470, distance: 57.5
click at [876, 470] on div "+ fact_user_daily_profile maanalyticsplatform CM_DWH + 515 columns" at bounding box center [621, 377] width 1163 height 755
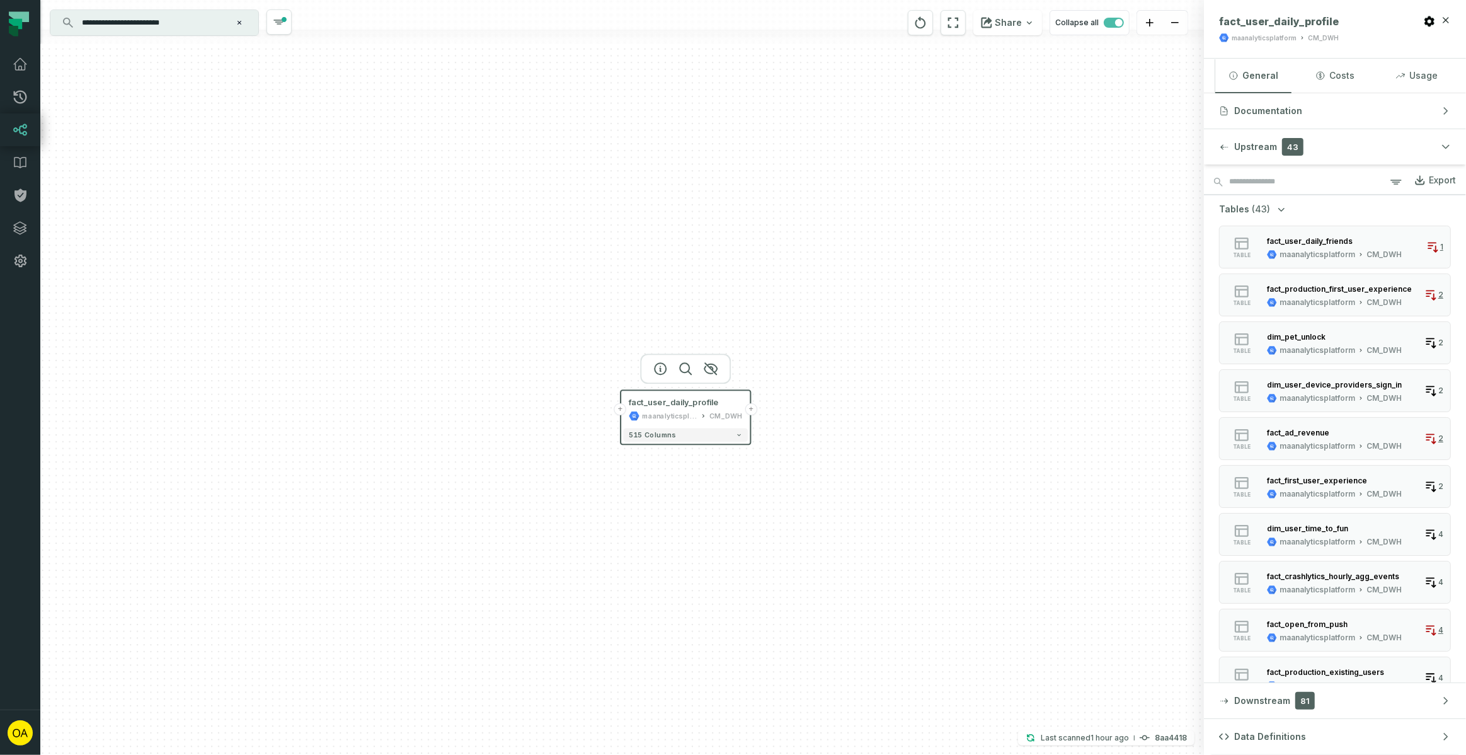
click at [616, 410] on button "+" at bounding box center [620, 409] width 12 height 12
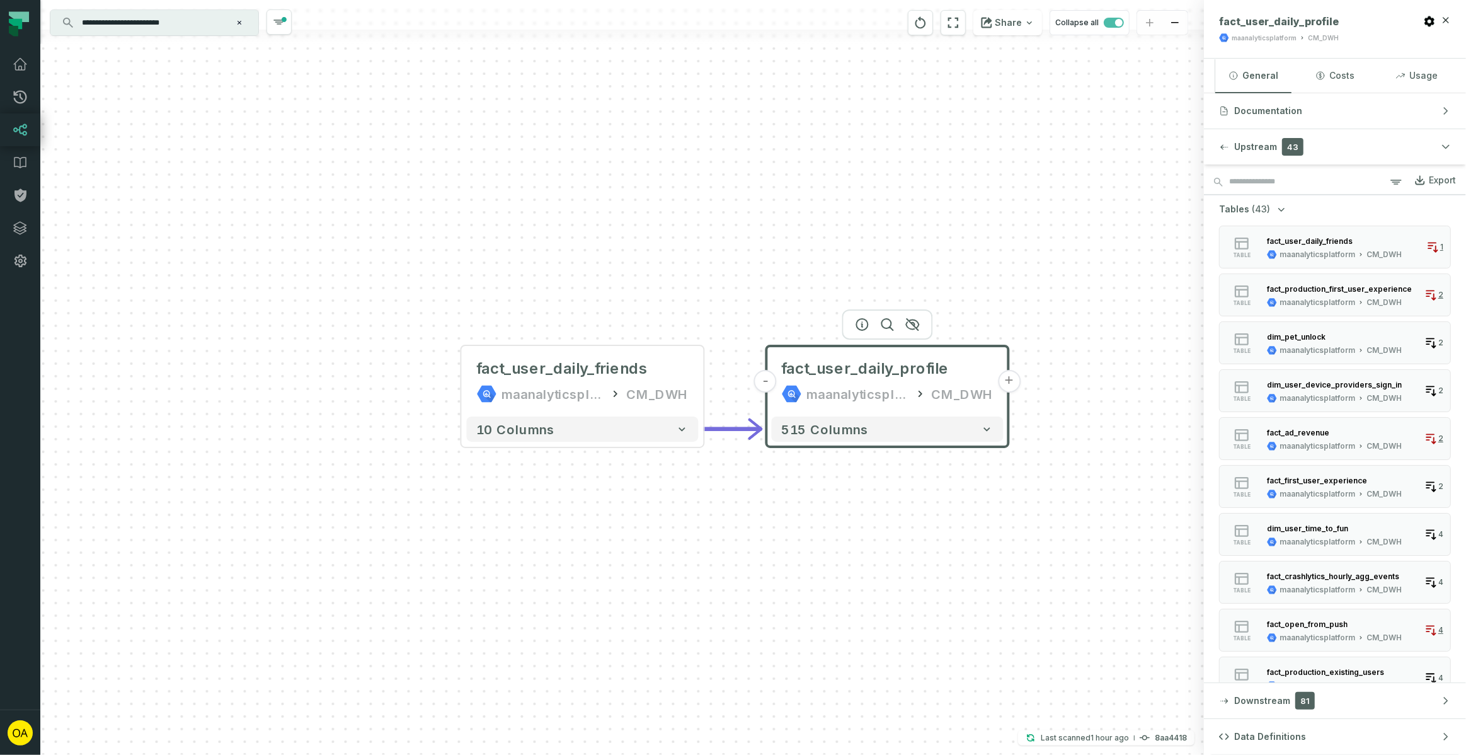
drag, startPoint x: 1059, startPoint y: 517, endPoint x: 951, endPoint y: 525, distance: 109.3
click at [951, 525] on div "fact_user_daily_friends maanalyticsplatform CM_DWH - 10 columns - fact_user_dai…" at bounding box center [621, 377] width 1163 height 755
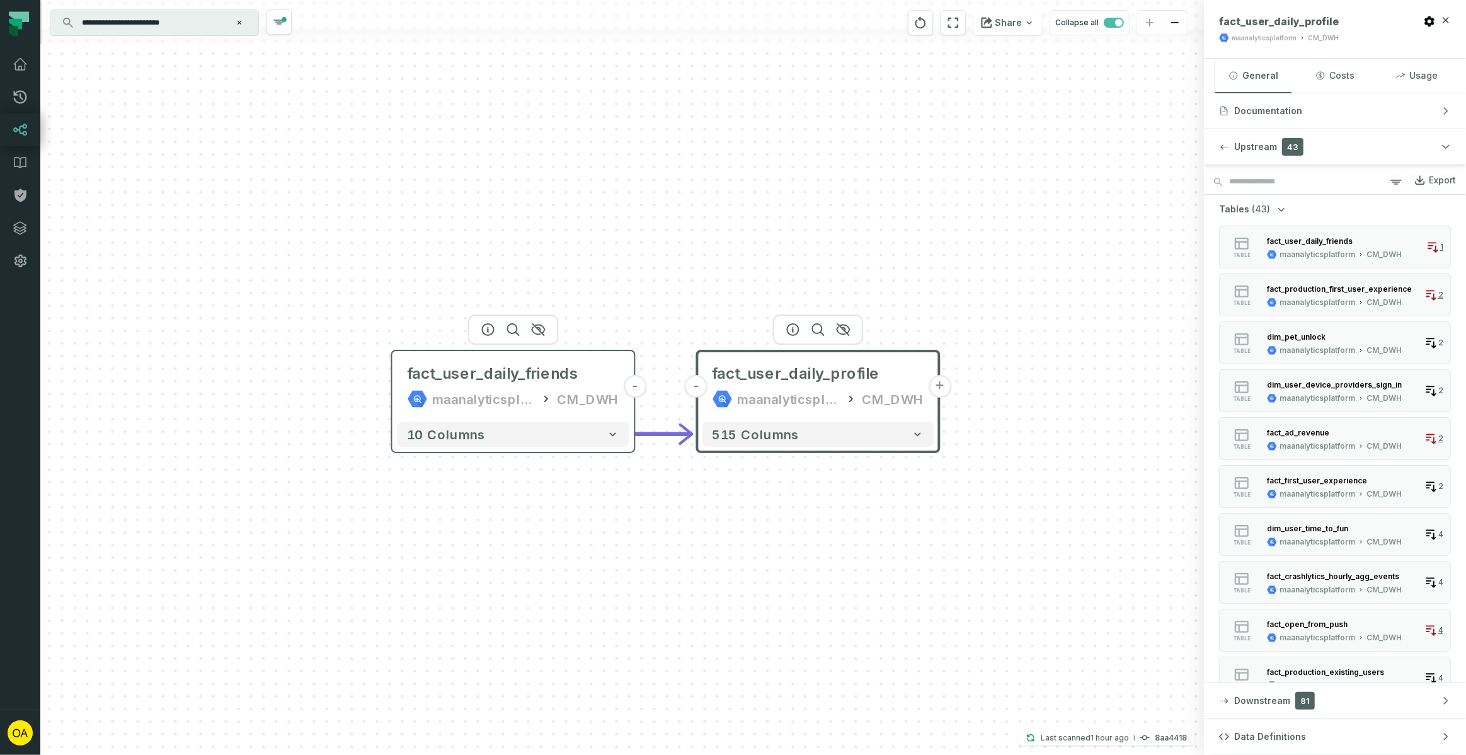
click at [470, 397] on div "maanalyticsplatform" at bounding box center [484, 399] width 102 height 20
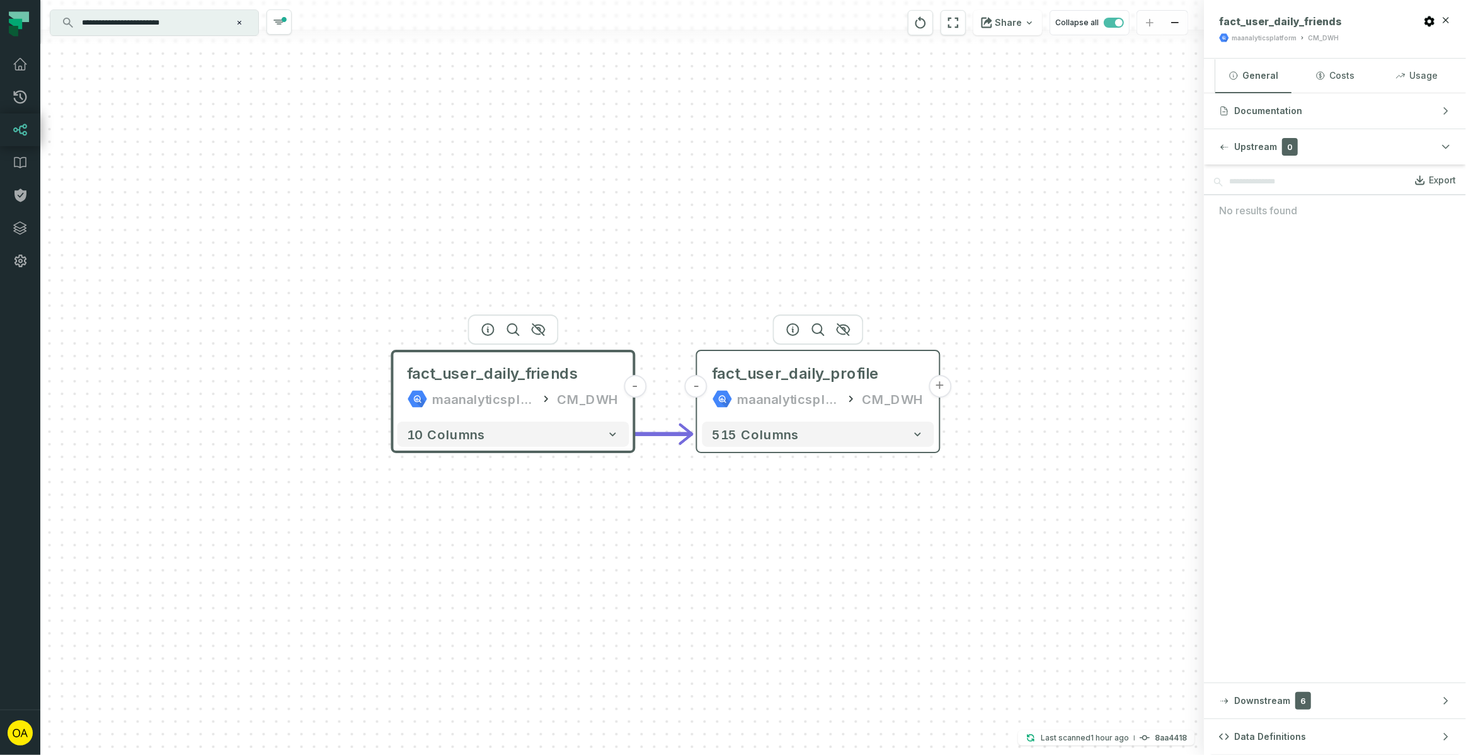
click at [841, 387] on div "fact_user_daily_profile maanalyticsplatform CM_DWH" at bounding box center [818, 386] width 232 height 60
